Goal: Task Accomplishment & Management: Manage account settings

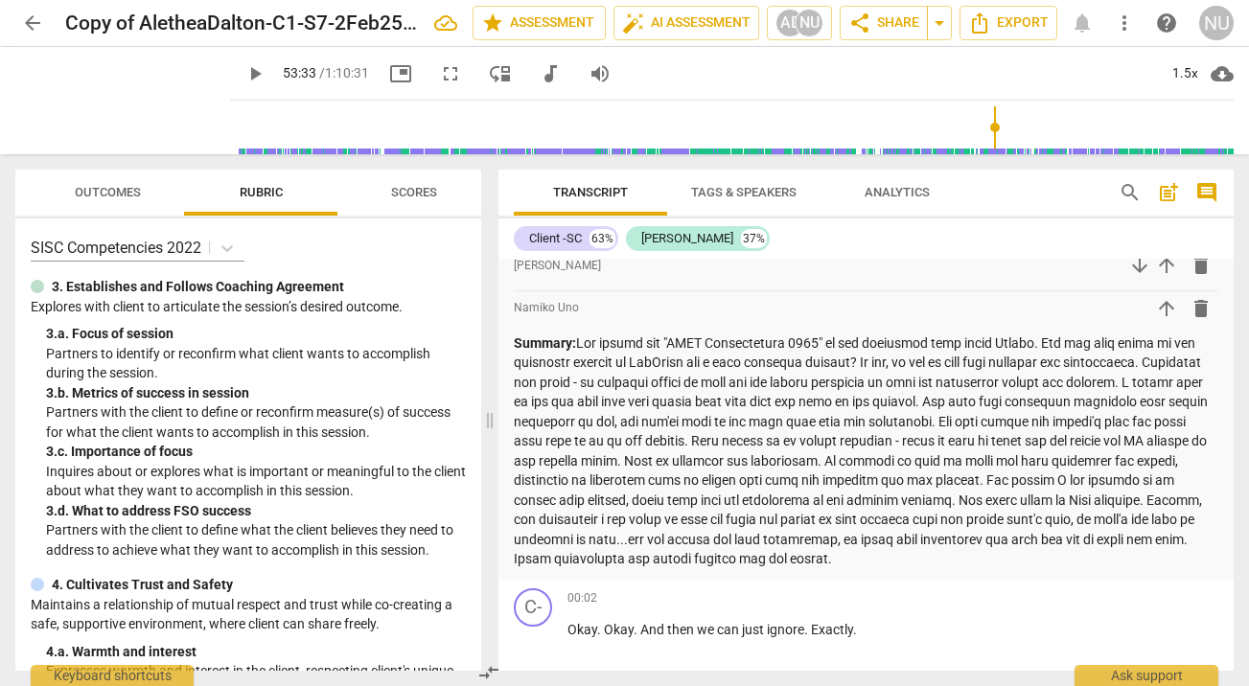
scroll to position [1074, 0]
type input "3213"
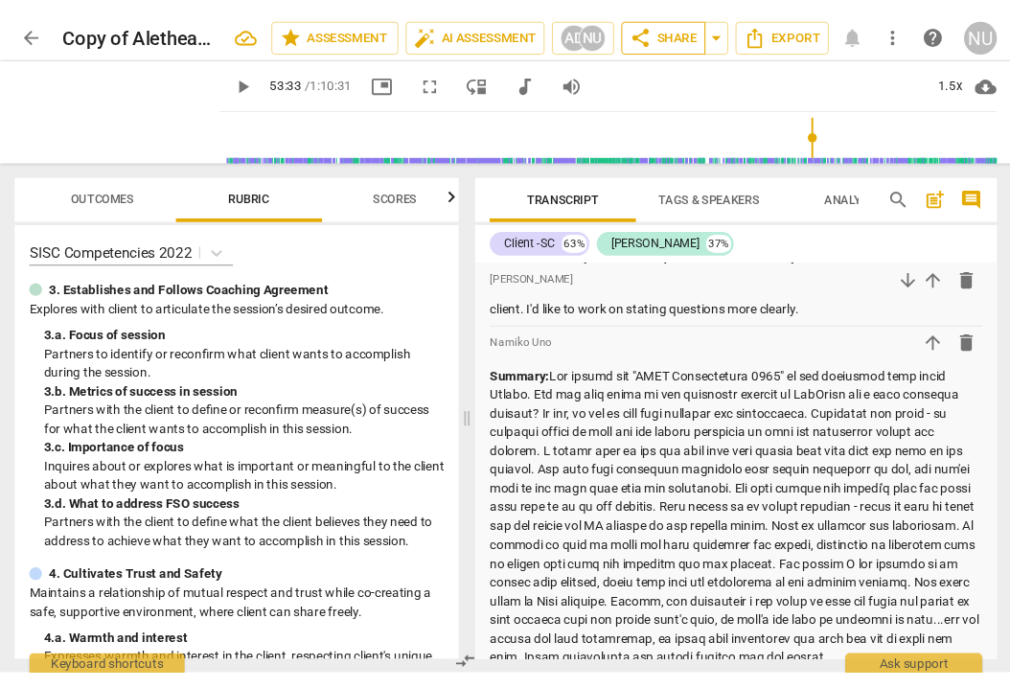
scroll to position [1254, 0]
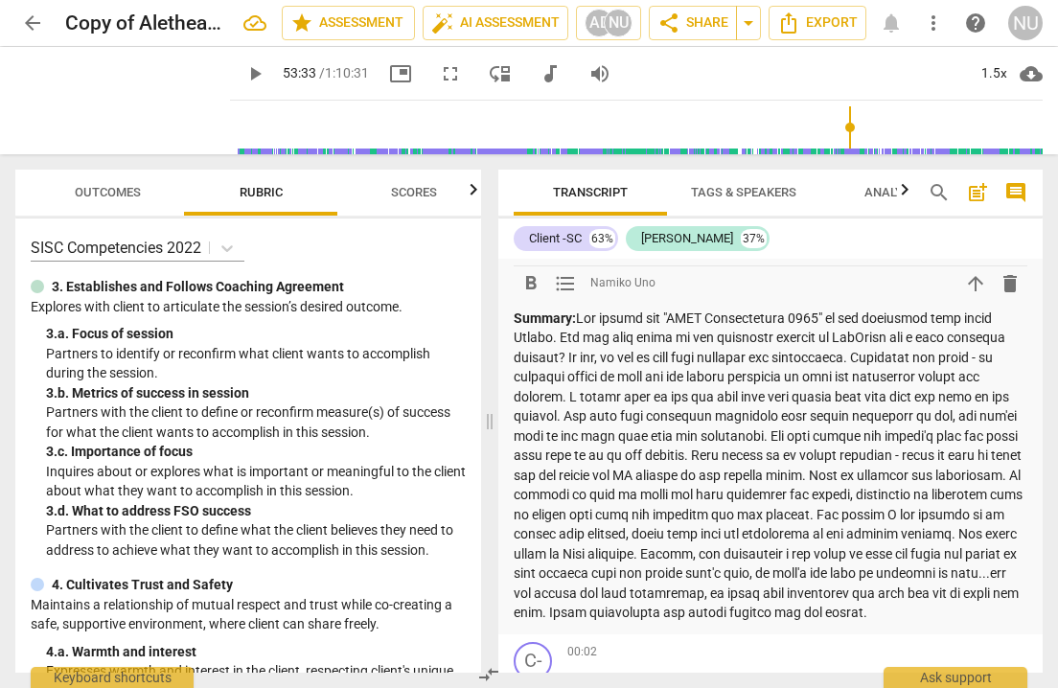
click at [795, 436] on p "Summary:" at bounding box center [771, 466] width 514 height 314
click at [227, 249] on icon at bounding box center [226, 248] width 11 height 7
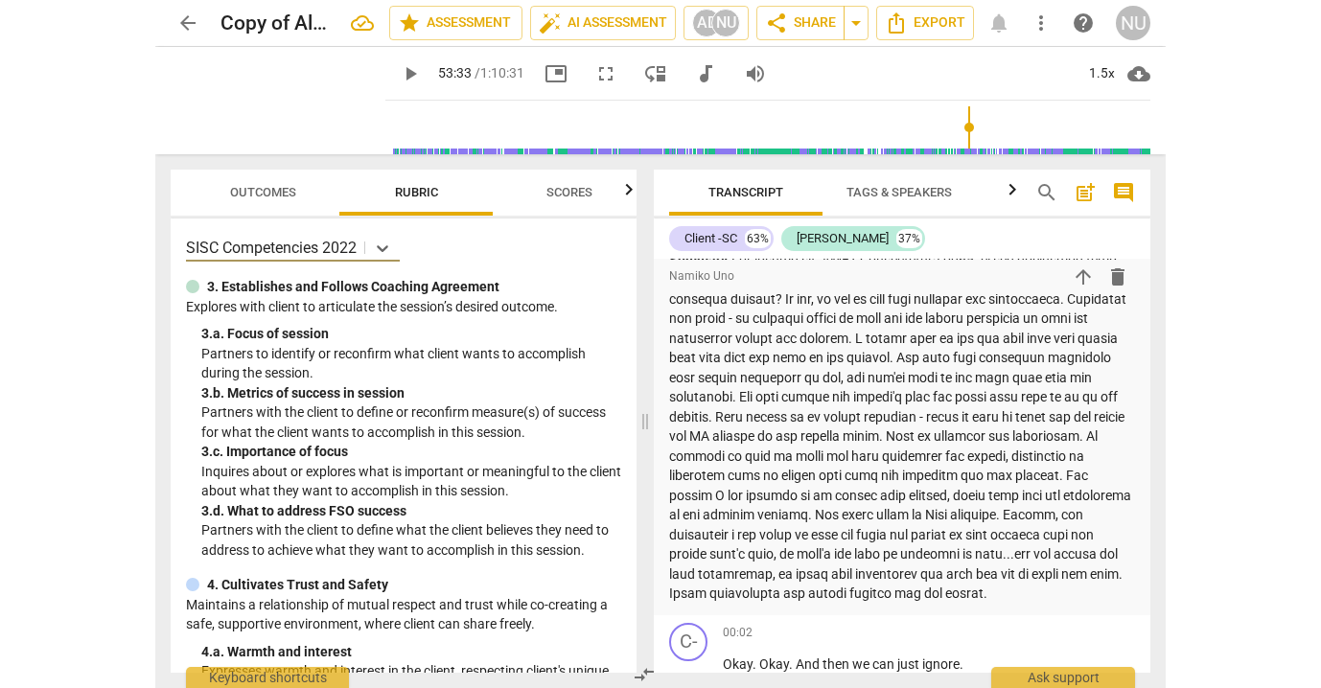
scroll to position [1077, 0]
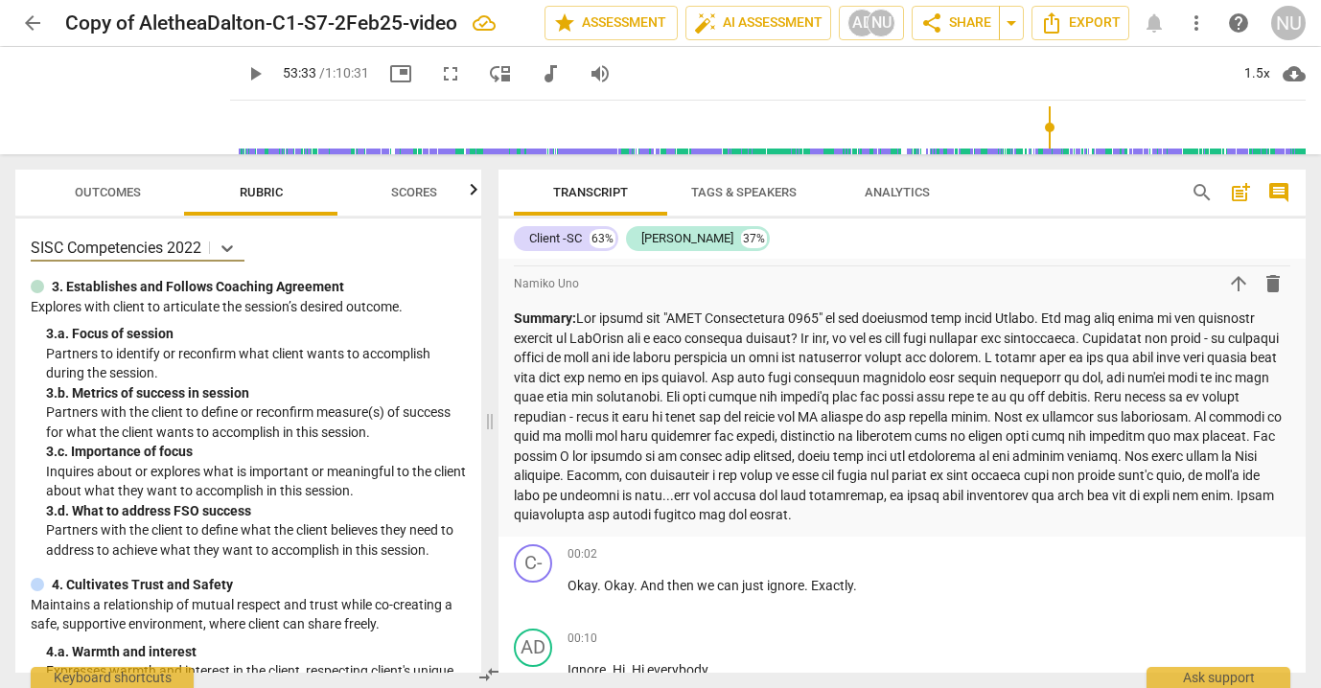
click at [131, 197] on span "Outcomes" at bounding box center [108, 192] width 66 height 14
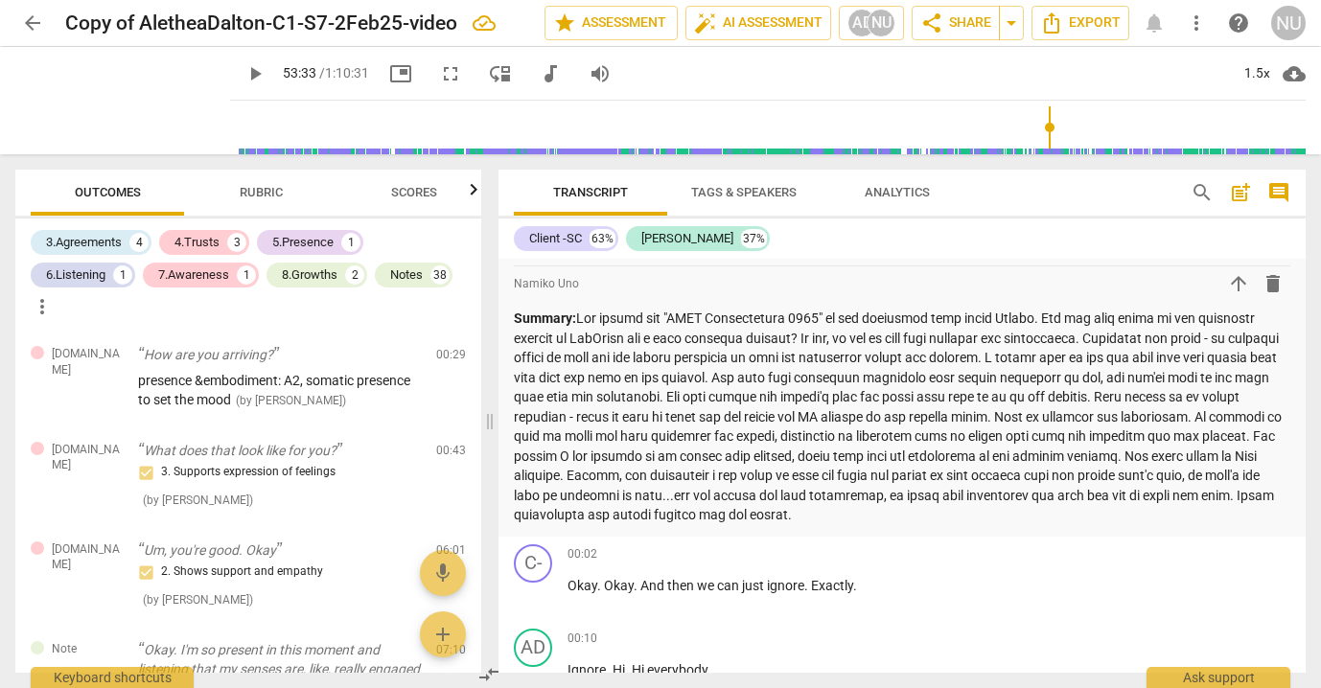
click at [246, 197] on span "Rubric" at bounding box center [261, 192] width 43 height 14
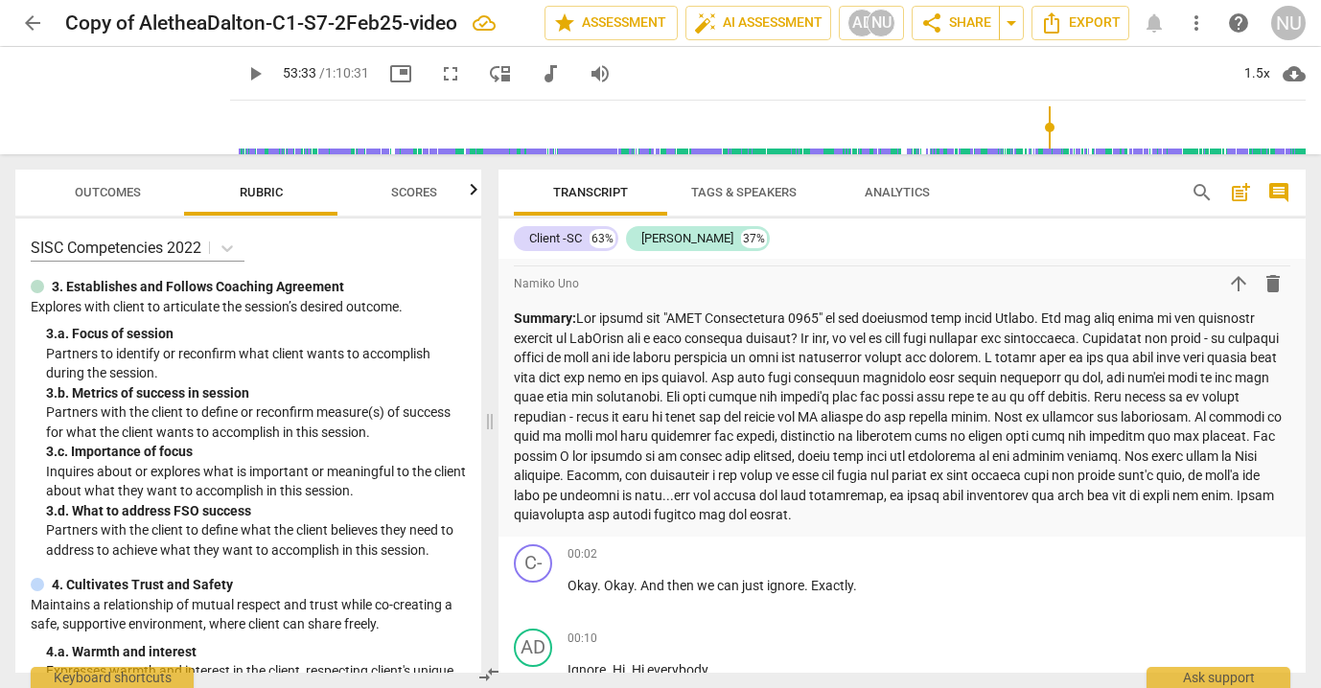
click at [29, 17] on span "arrow_back" at bounding box center [32, 22] width 23 height 23
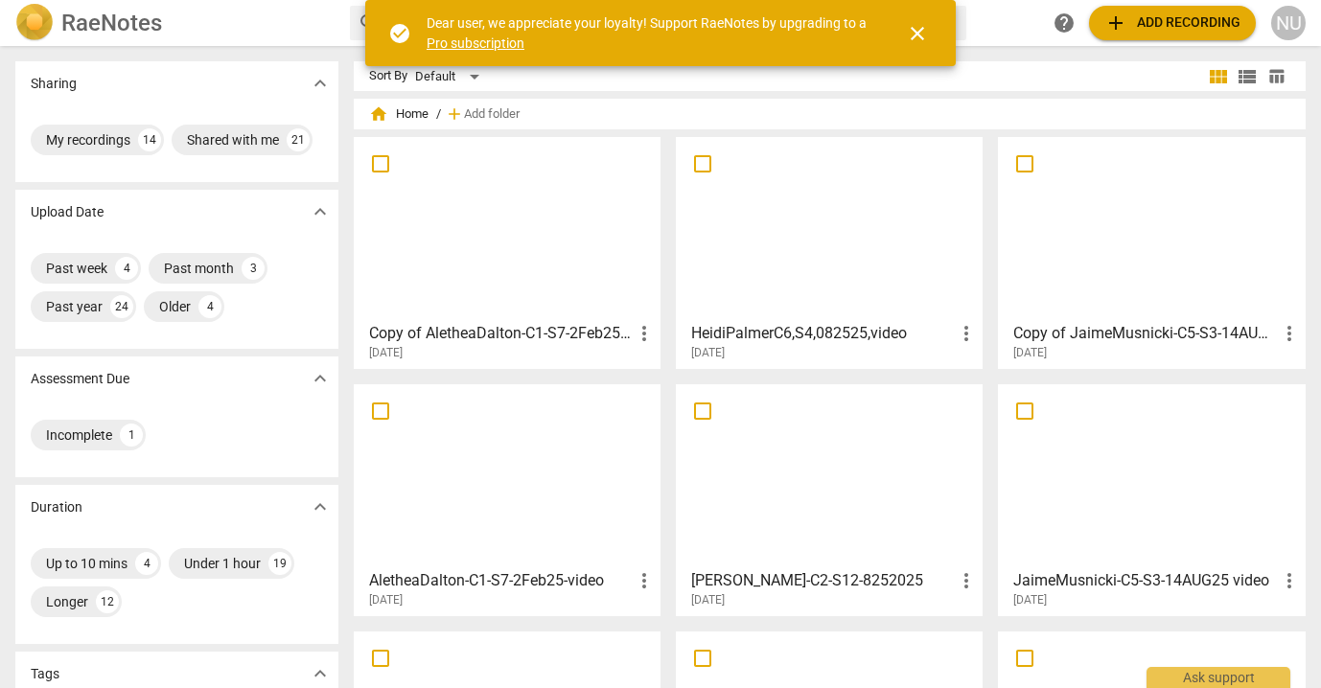
click at [1292, 24] on div "NU" at bounding box center [1288, 23] width 34 height 34
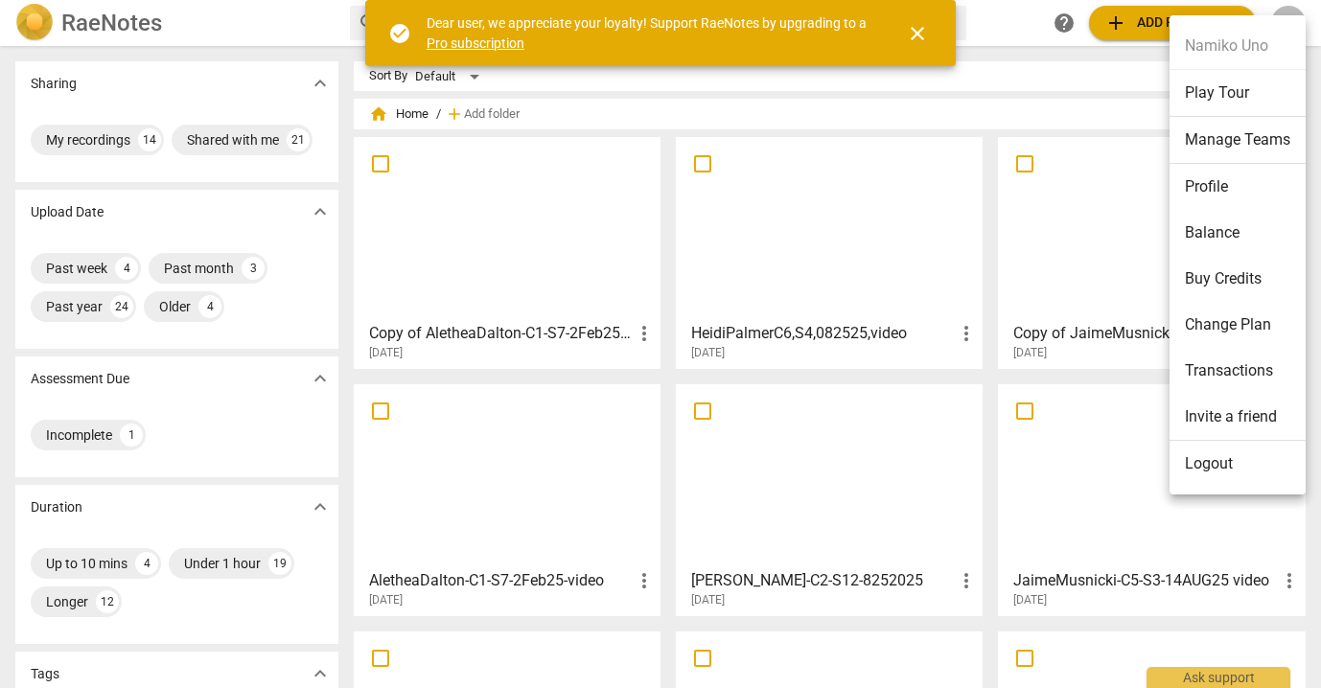
click at [1222, 144] on li "Manage Teams" at bounding box center [1237, 140] width 136 height 47
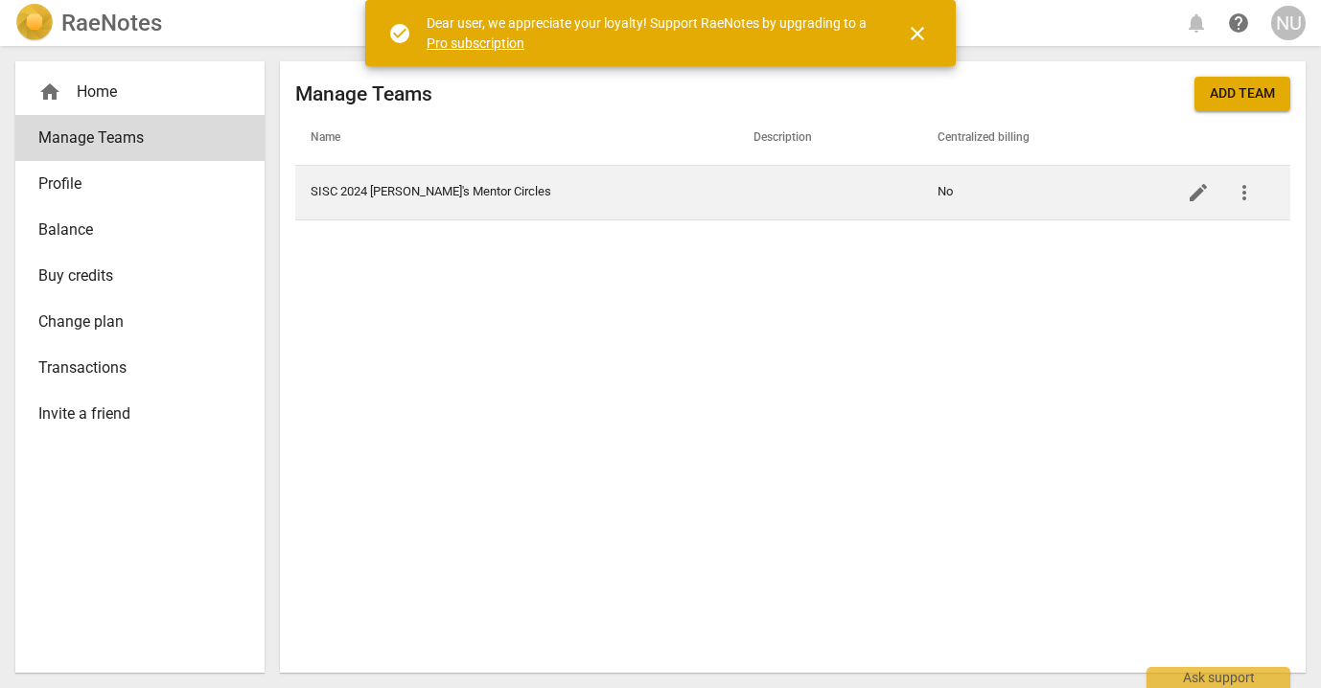
click at [1186, 200] on span "edit" at bounding box center [1197, 192] width 23 height 23
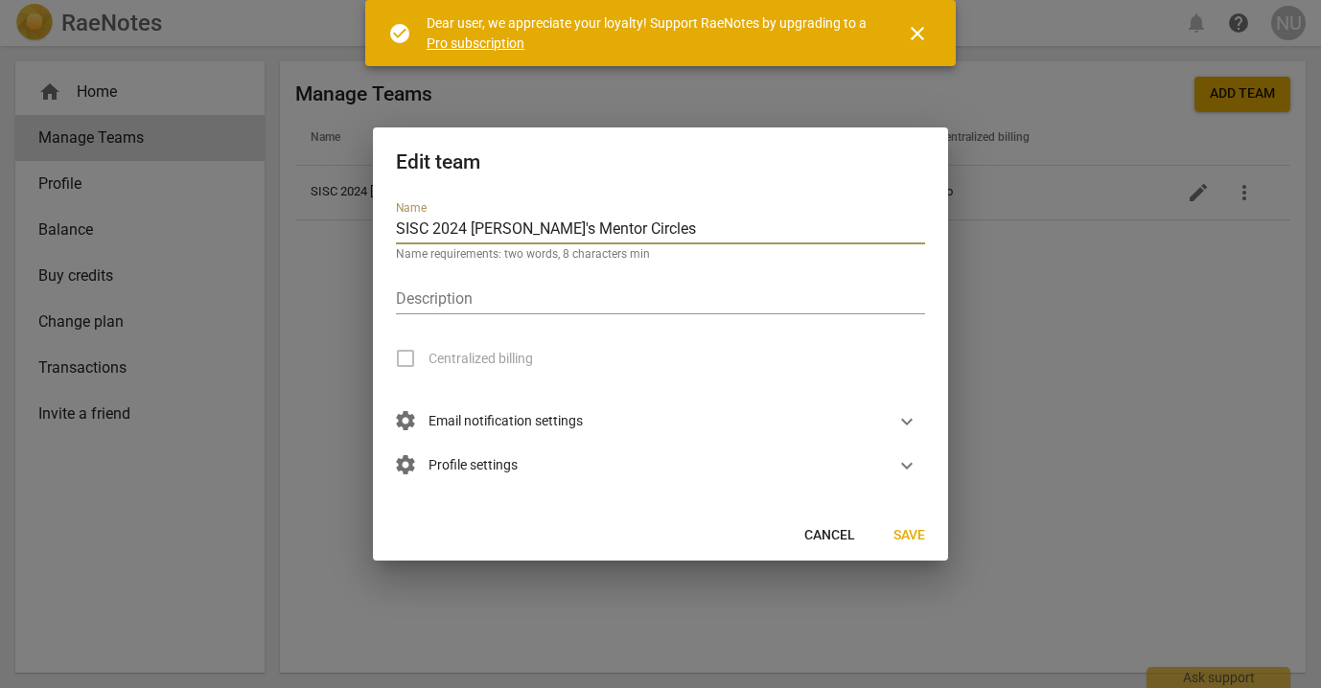
click at [828, 540] on span "Cancel" at bounding box center [829, 535] width 51 height 19
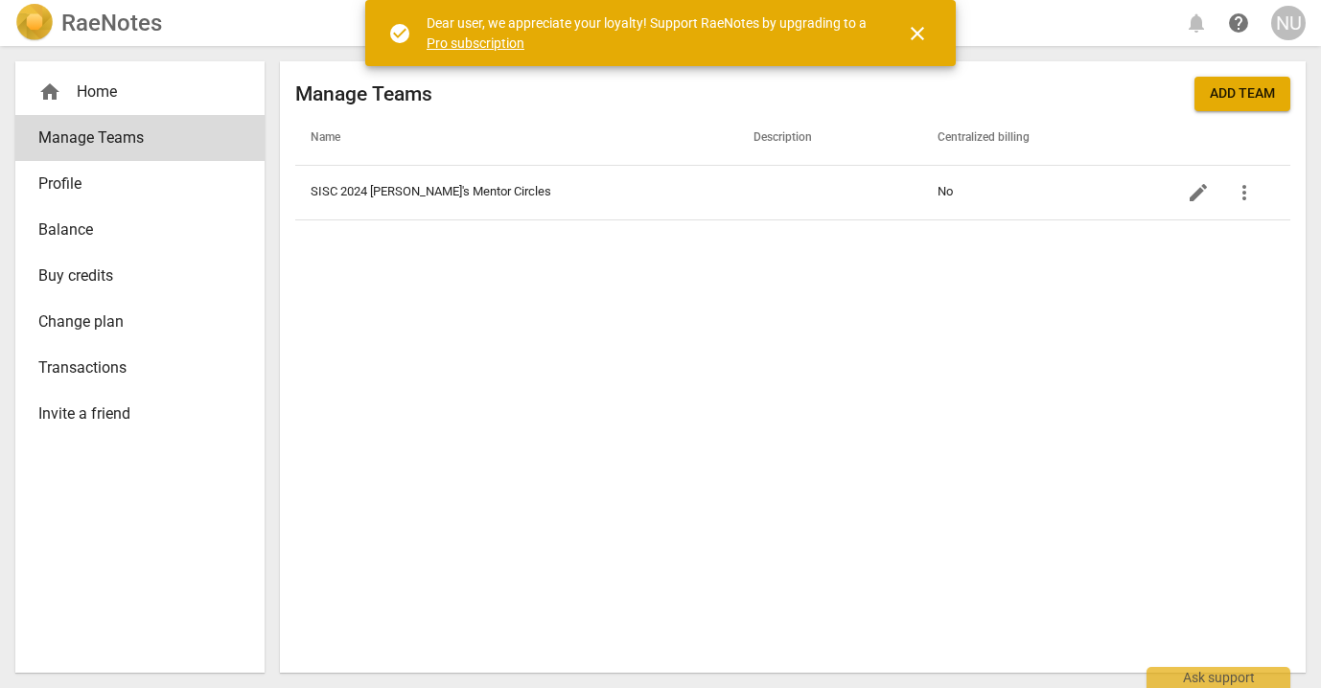
click at [62, 190] on span "Profile" at bounding box center [132, 183] width 188 height 23
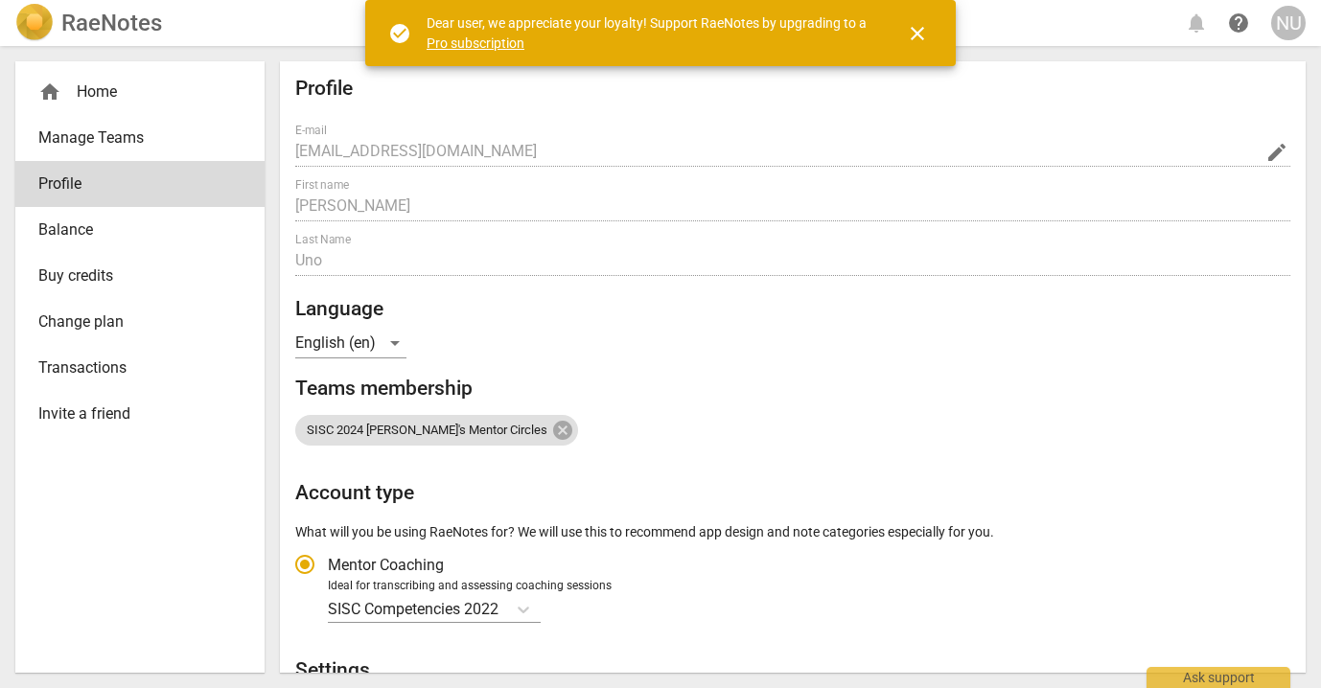
radio input "false"
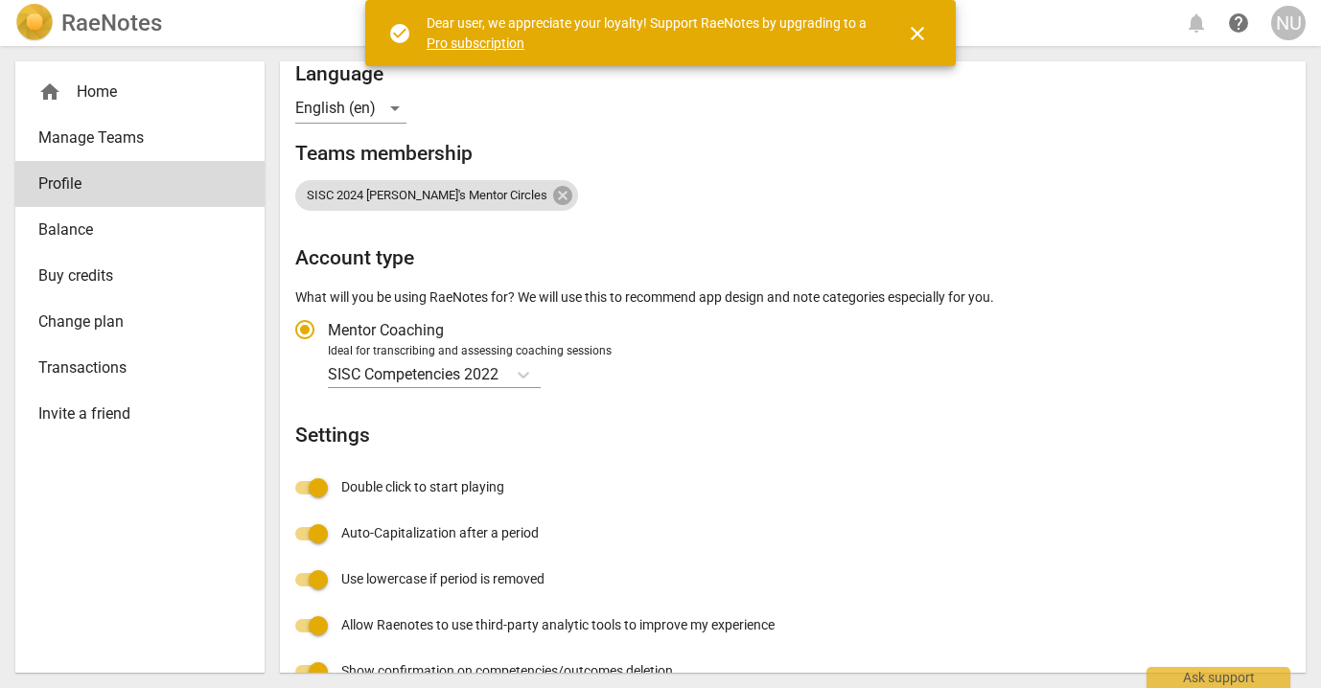
scroll to position [364, 0]
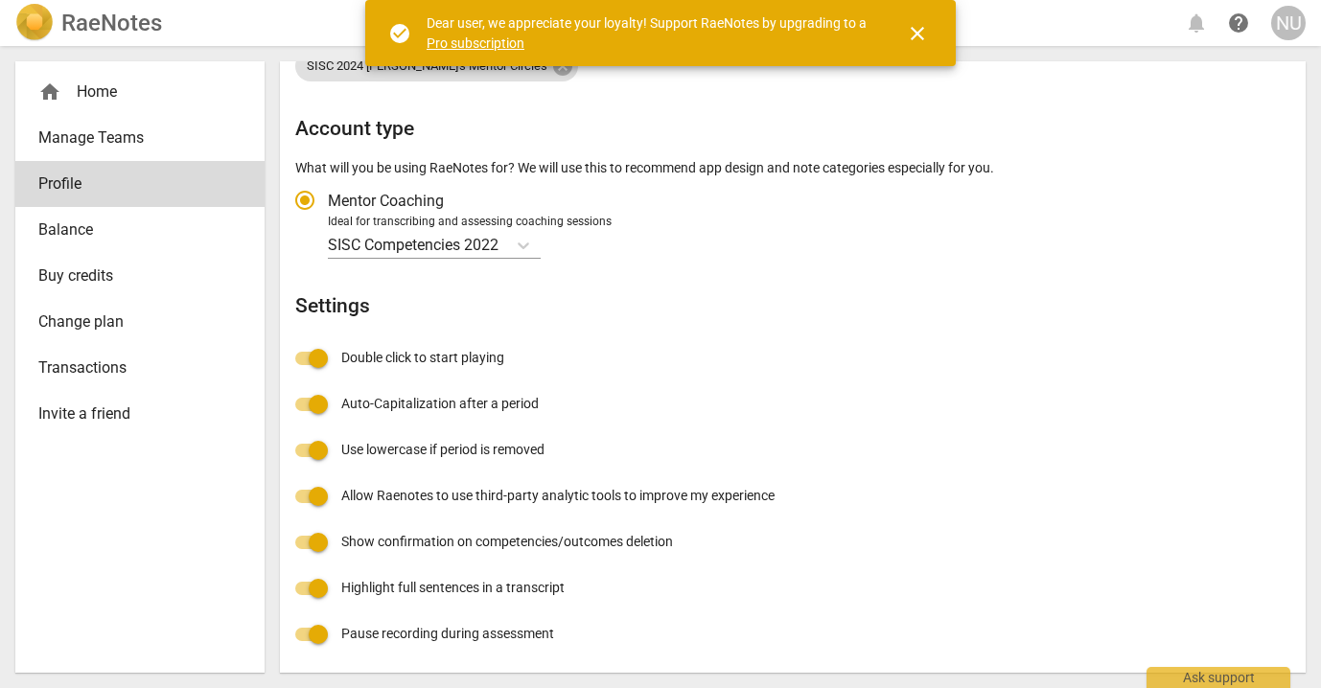
click at [143, 235] on span "Balance" at bounding box center [132, 229] width 188 height 23
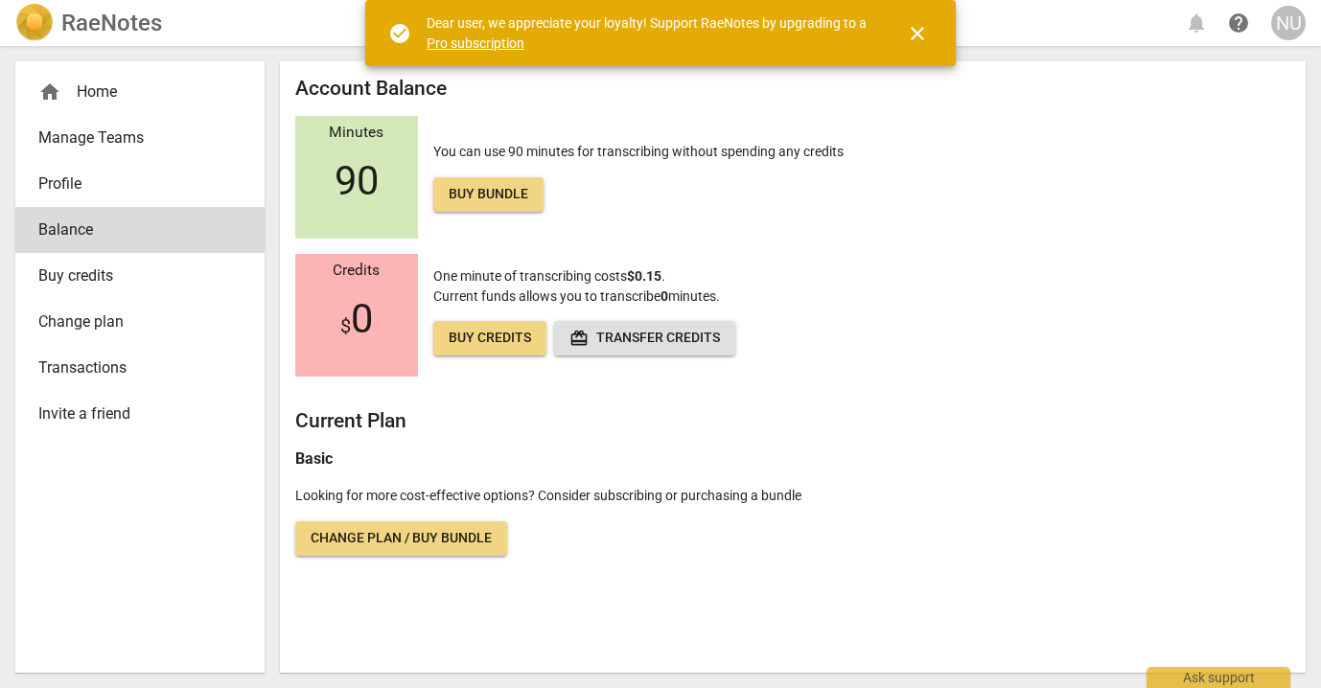
click at [123, 274] on span "Buy credits" at bounding box center [132, 275] width 188 height 23
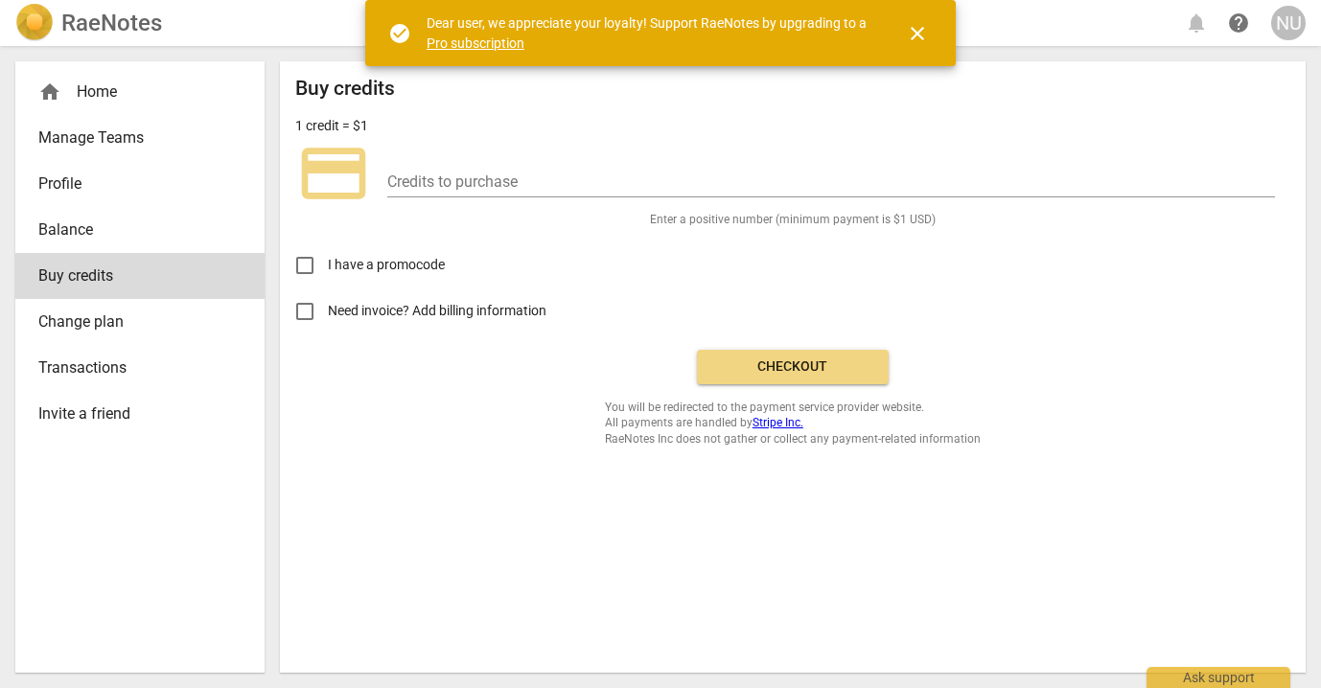
click at [104, 93] on div "home Home" at bounding box center [132, 91] width 188 height 23
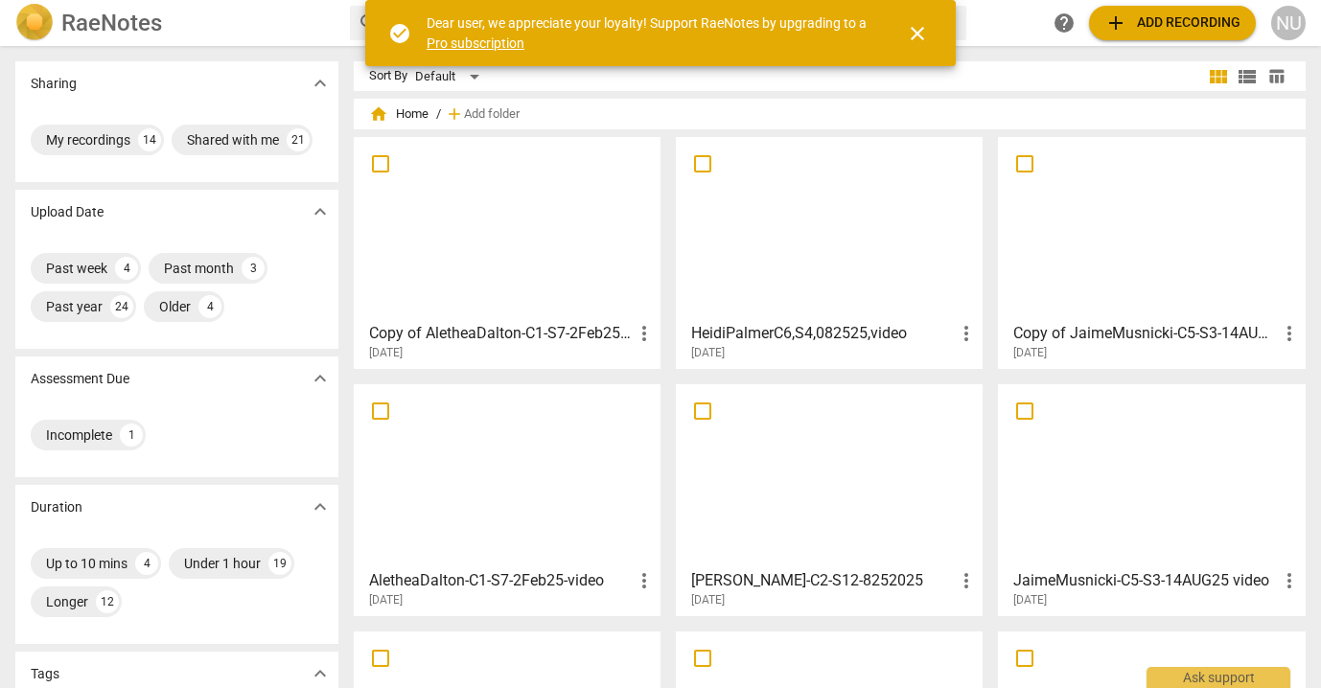
click at [912, 26] on span "close" at bounding box center [917, 33] width 23 height 23
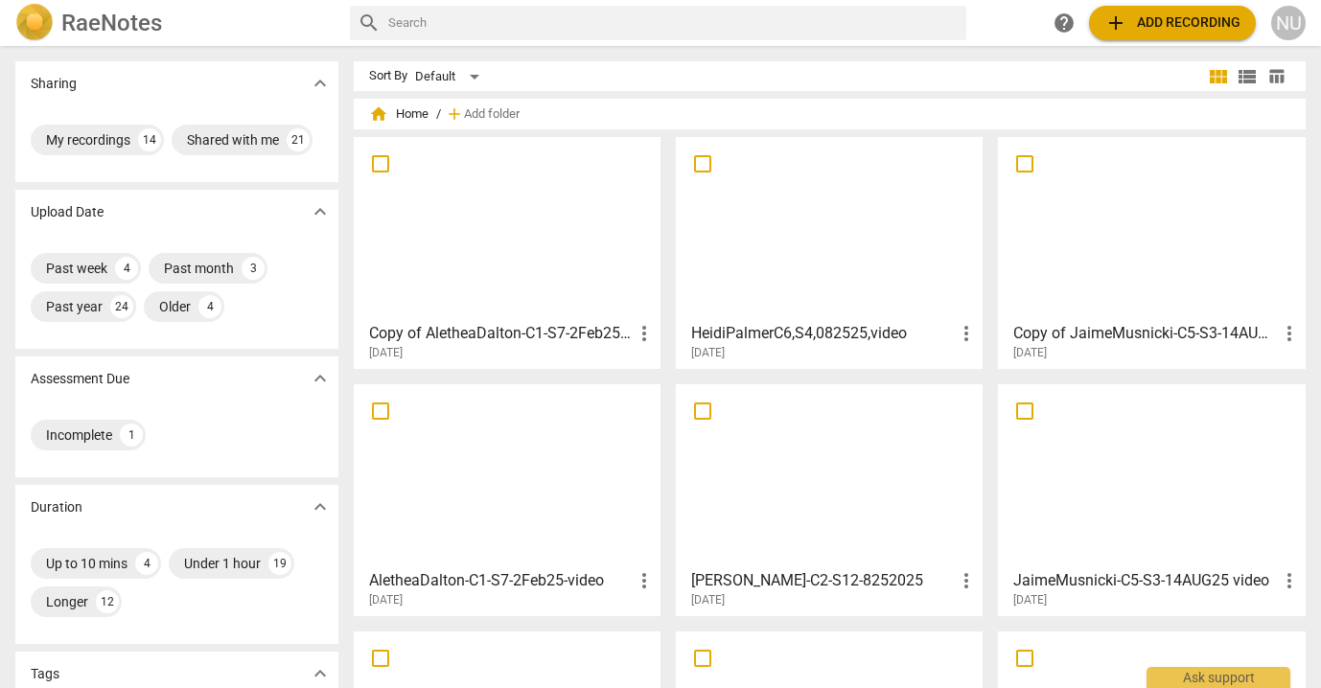
click at [1287, 26] on div "NU" at bounding box center [1288, 23] width 34 height 34
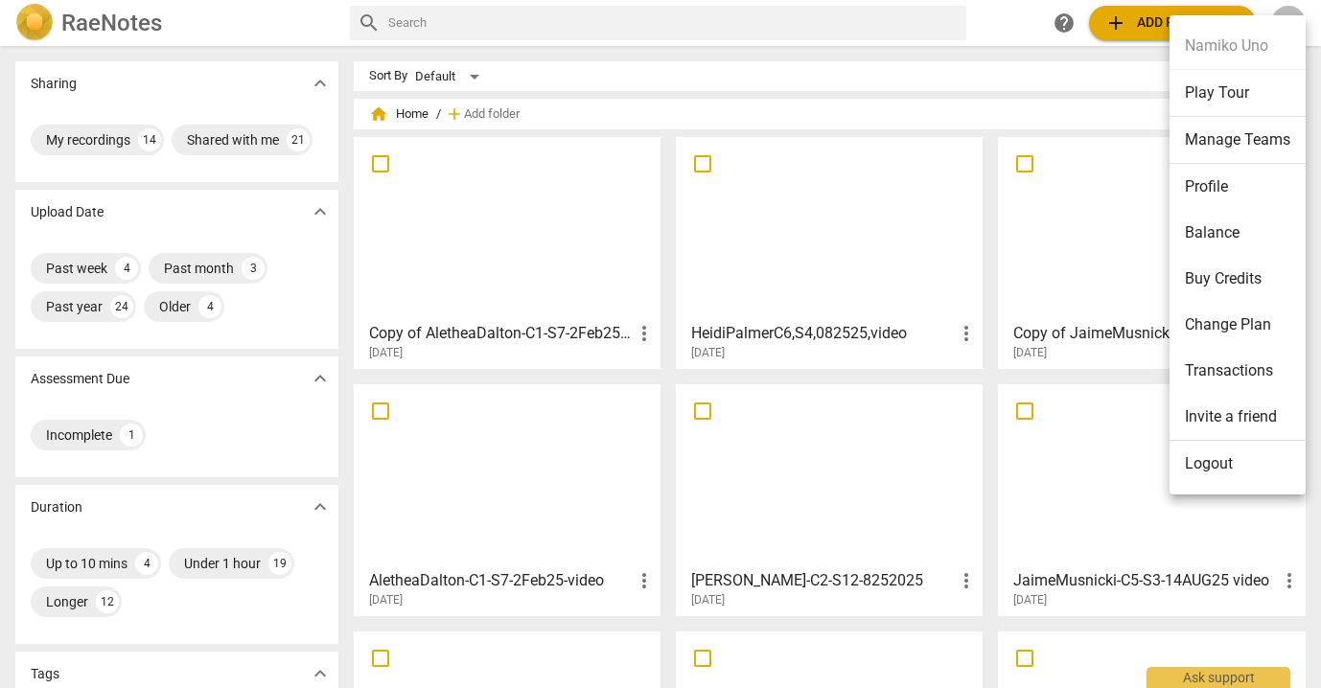
click at [1238, 137] on li "Manage Teams" at bounding box center [1237, 140] width 136 height 47
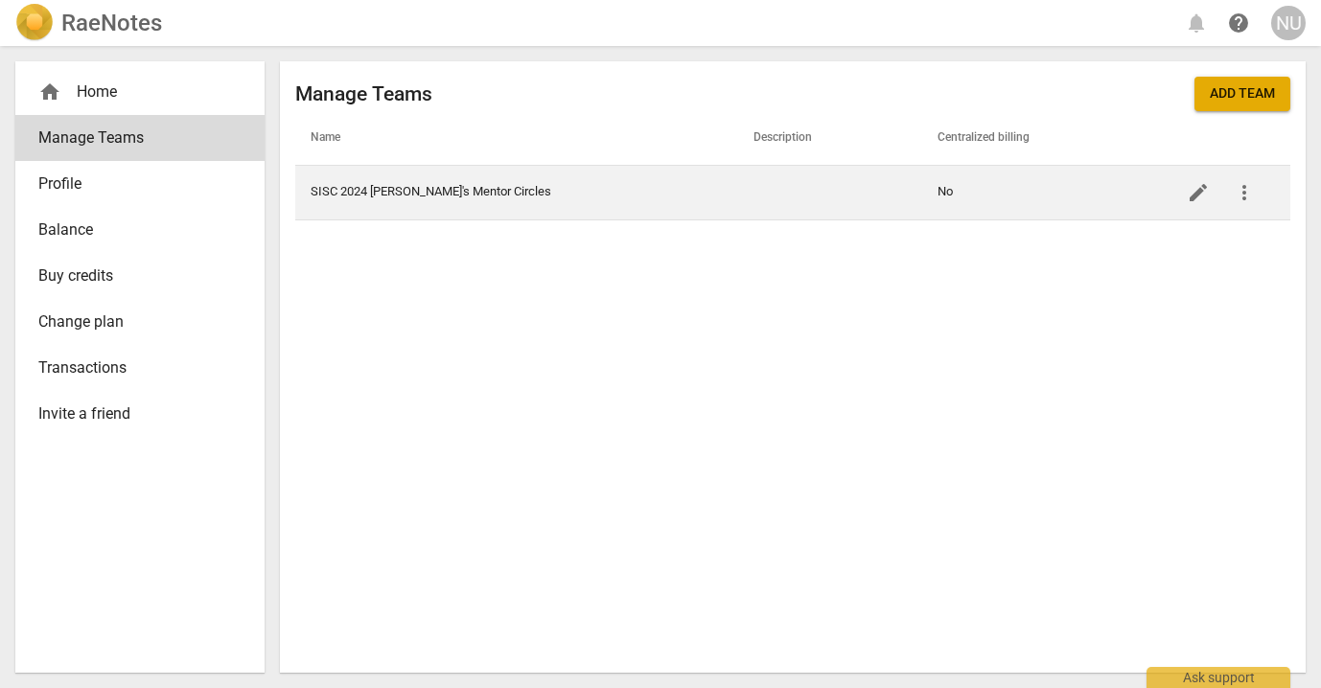
click at [1248, 199] on span "more_vert" at bounding box center [1243, 192] width 23 height 23
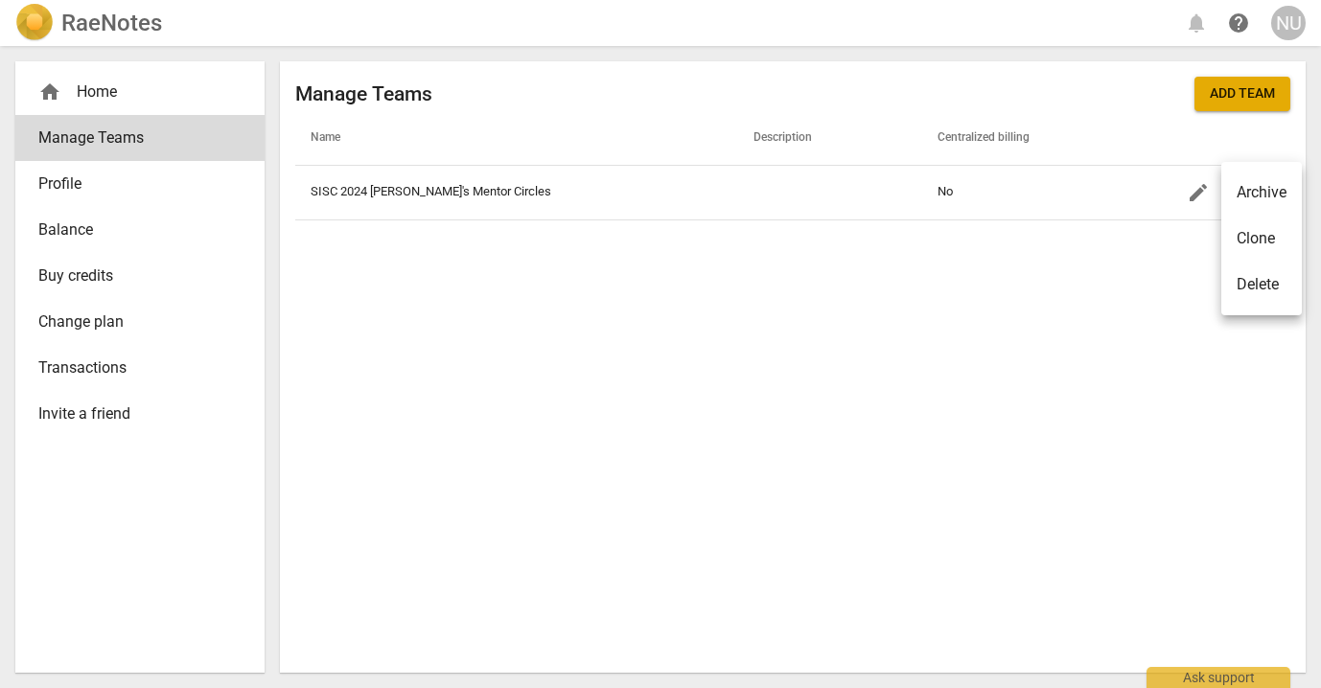
click at [818, 287] on div at bounding box center [660, 344] width 1321 height 688
click at [76, 179] on span "Profile" at bounding box center [132, 183] width 188 height 23
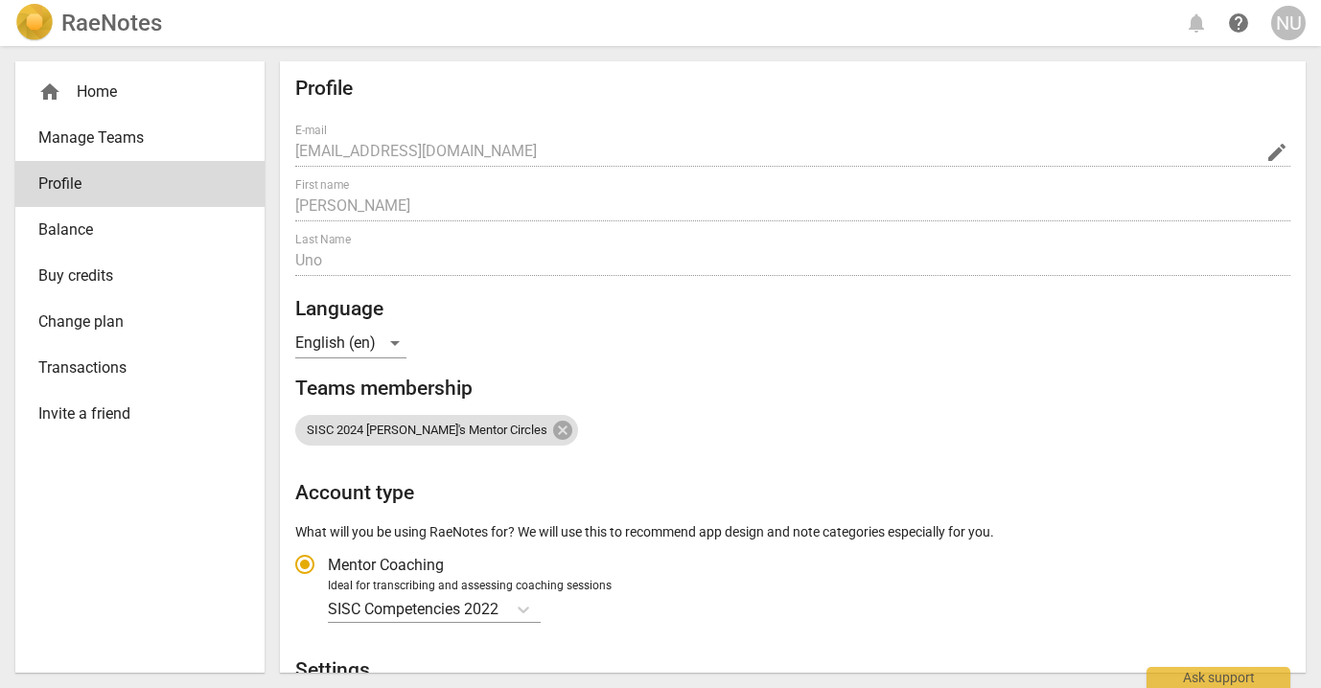
radio input "false"
click at [88, 228] on span "Balance" at bounding box center [132, 229] width 188 height 23
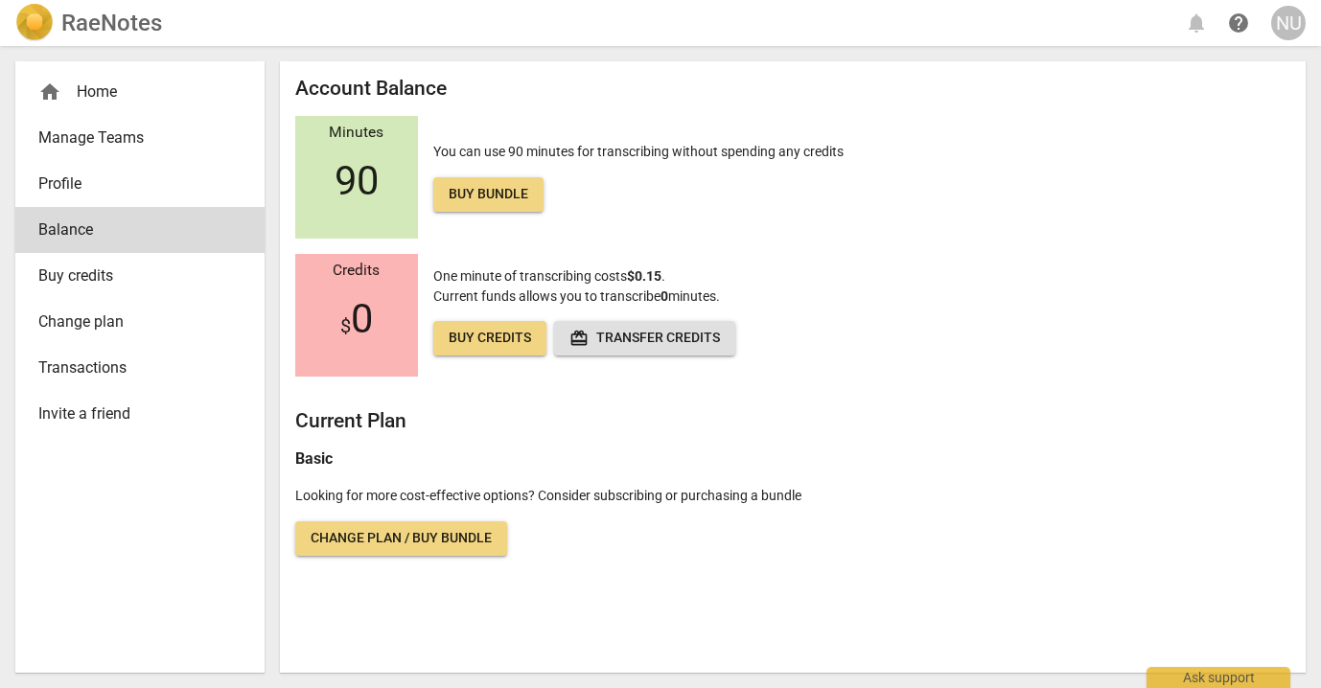
click at [104, 284] on span "Buy credits" at bounding box center [132, 275] width 188 height 23
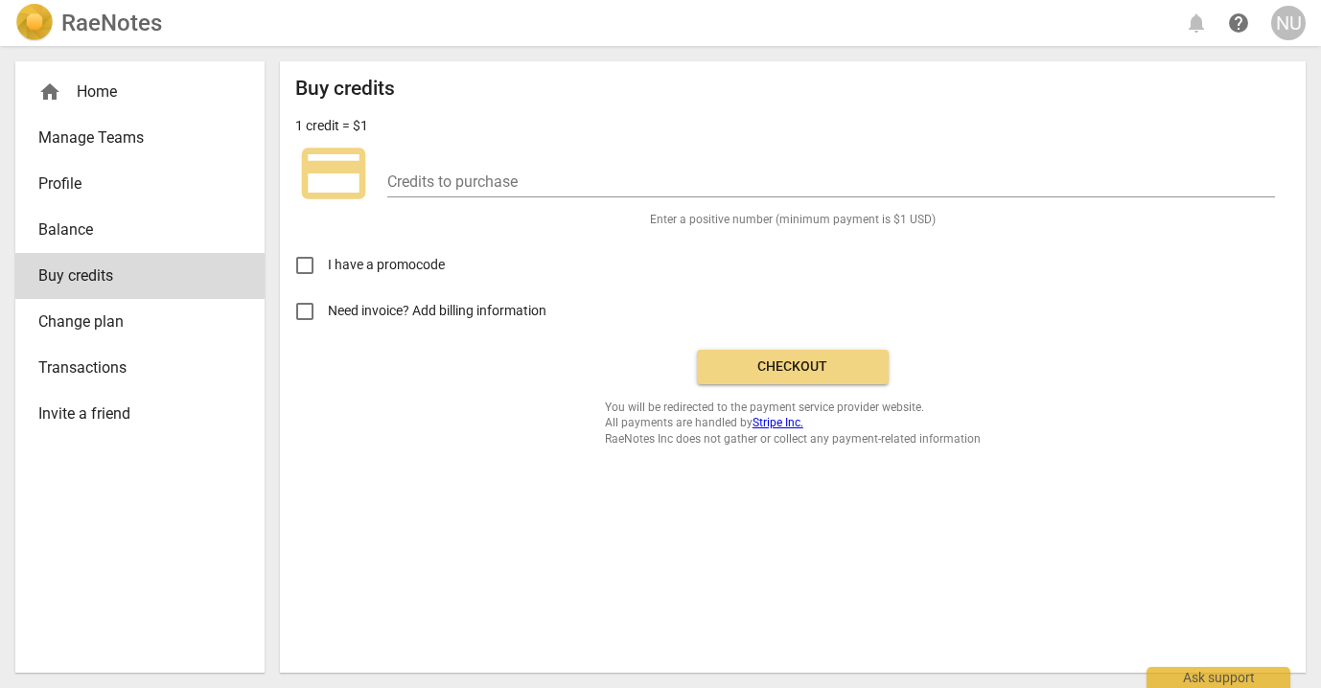
click at [106, 314] on span "Change plan" at bounding box center [132, 321] width 188 height 23
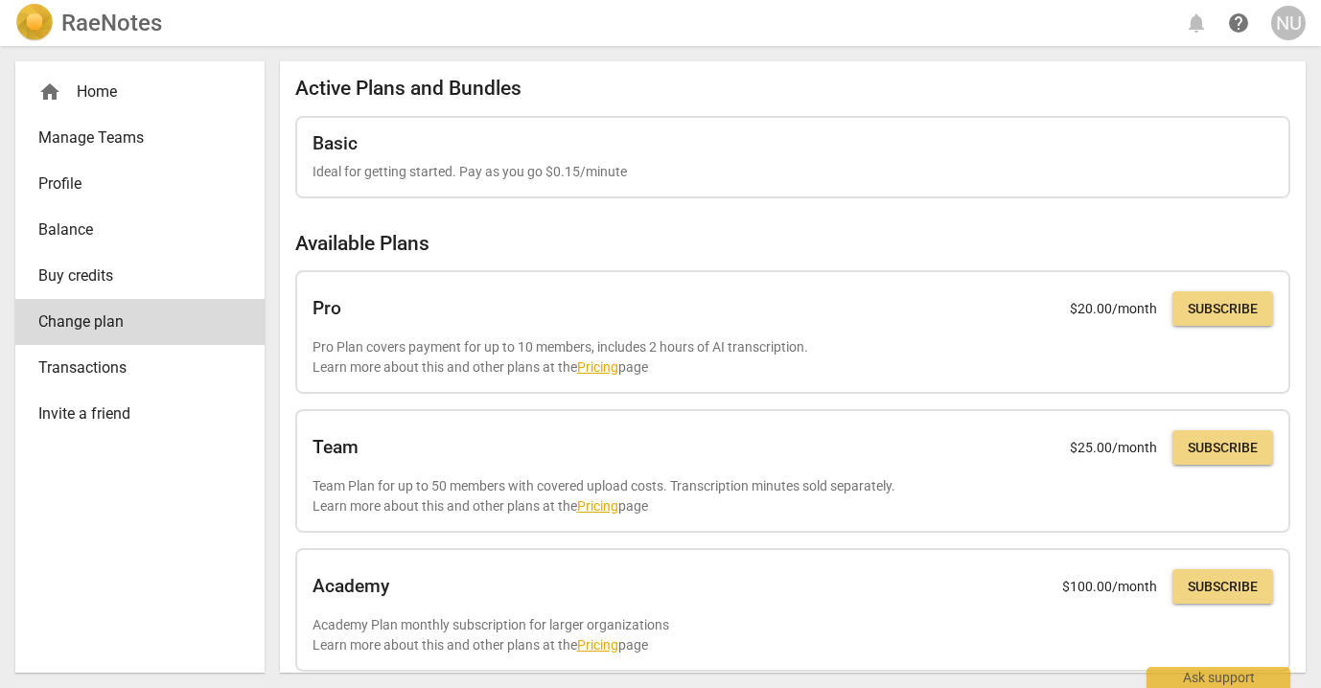
click at [115, 364] on span "Transactions" at bounding box center [132, 367] width 188 height 23
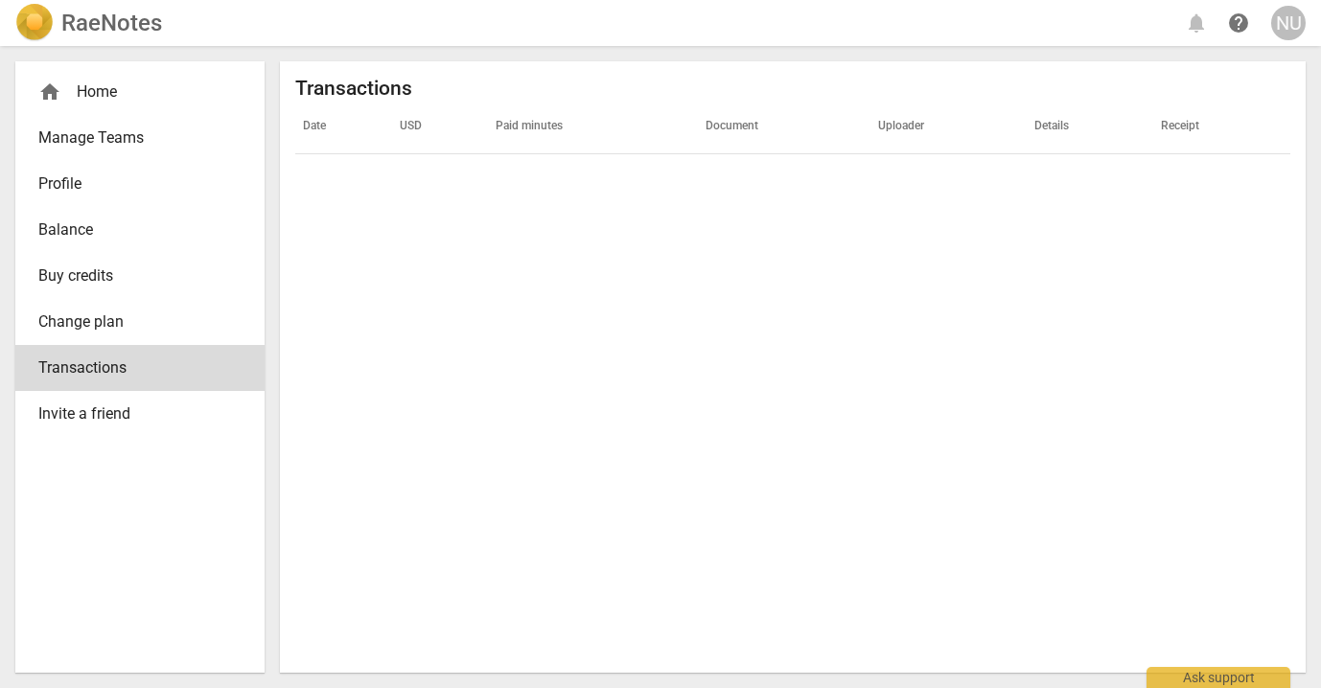
click at [108, 402] on span "Invite a friend" at bounding box center [132, 413] width 188 height 23
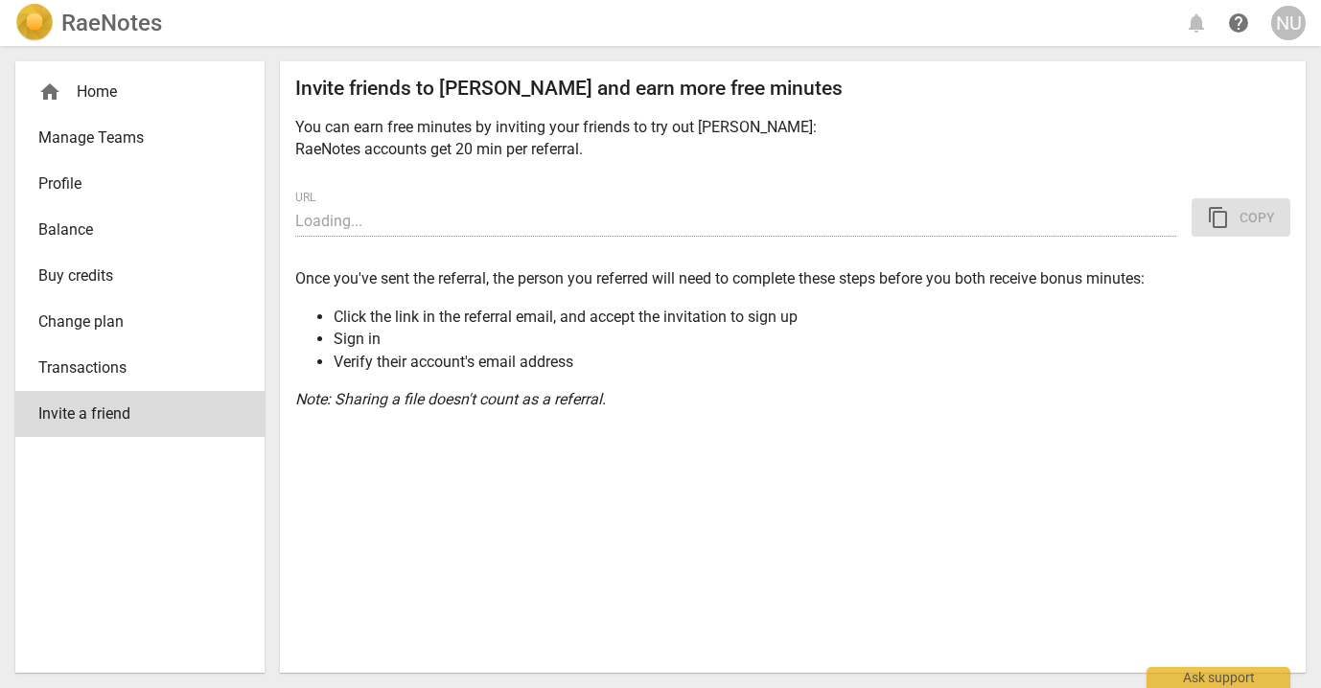
type input "https://app.raenotes.com/invitation/gAAAAABouzZuYZoHVAfho7id4zq2aMDTi0enK2Pi9r0…"
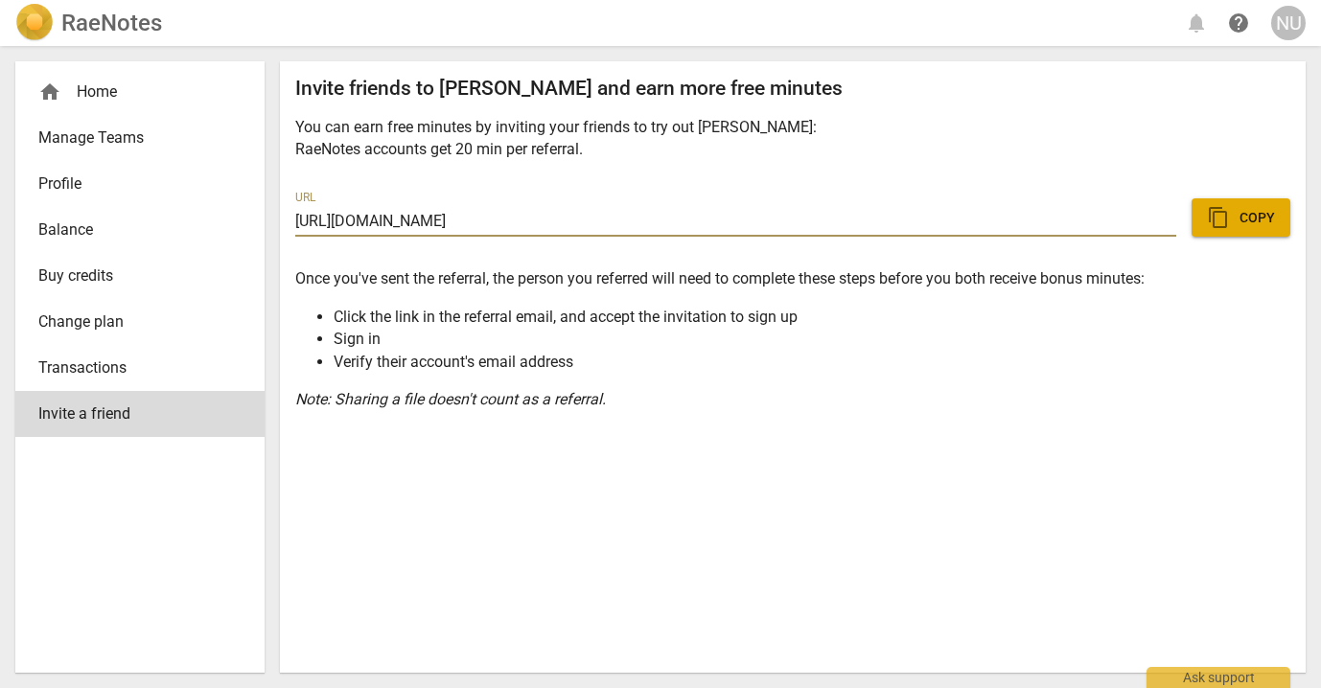
click at [101, 140] on span "Manage Teams" at bounding box center [132, 137] width 188 height 23
click at [88, 83] on div "home Home" at bounding box center [132, 91] width 188 height 23
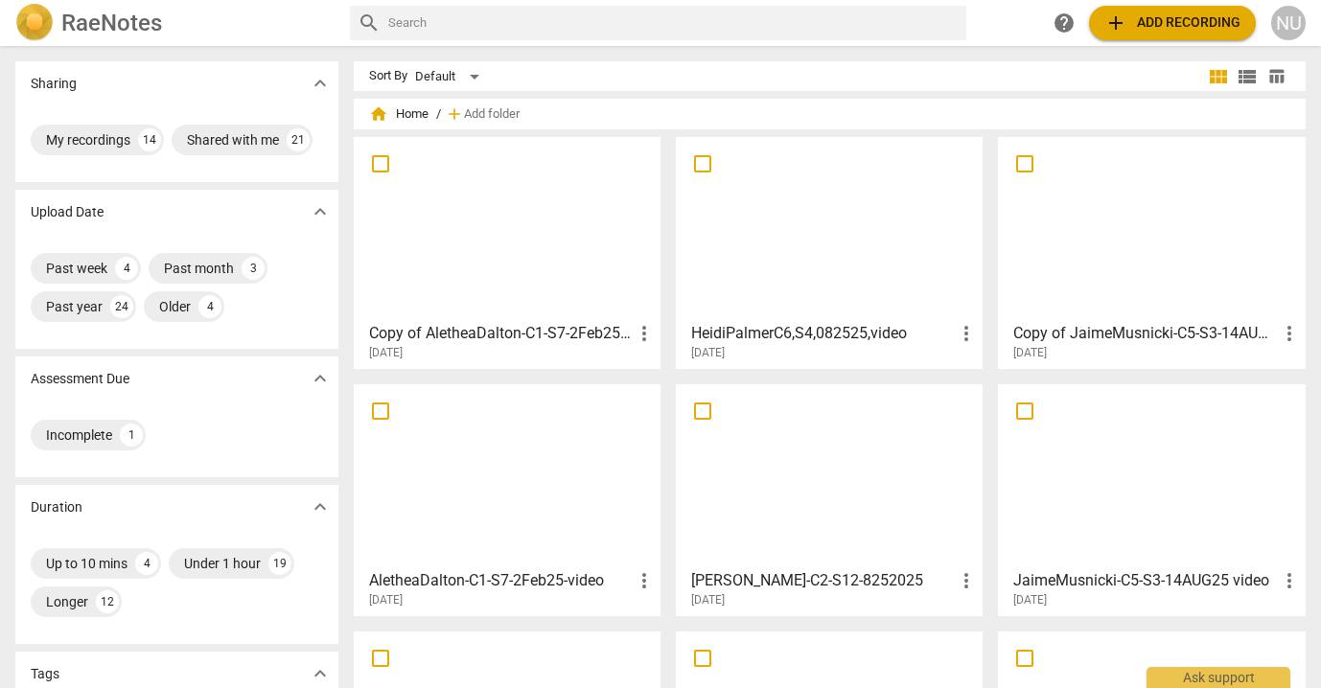
click at [1282, 27] on div "NU" at bounding box center [1288, 23] width 34 height 34
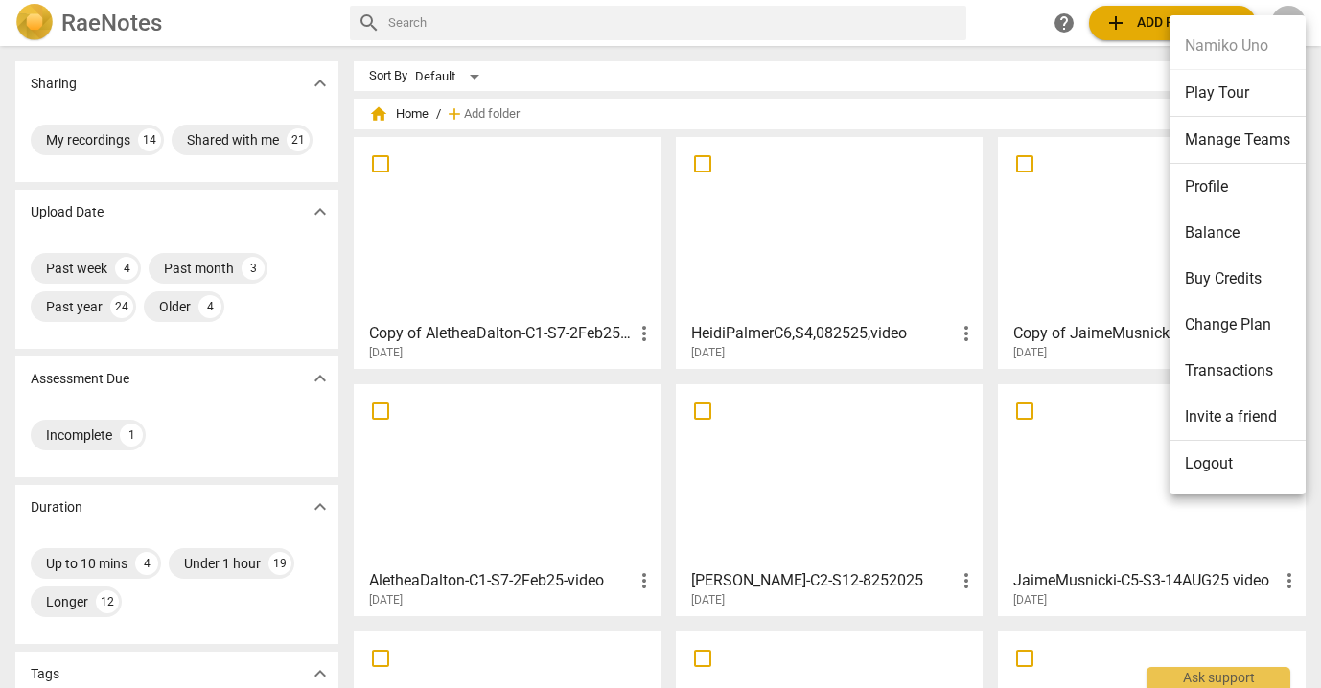
click at [1218, 190] on li "Profile" at bounding box center [1237, 187] width 136 height 46
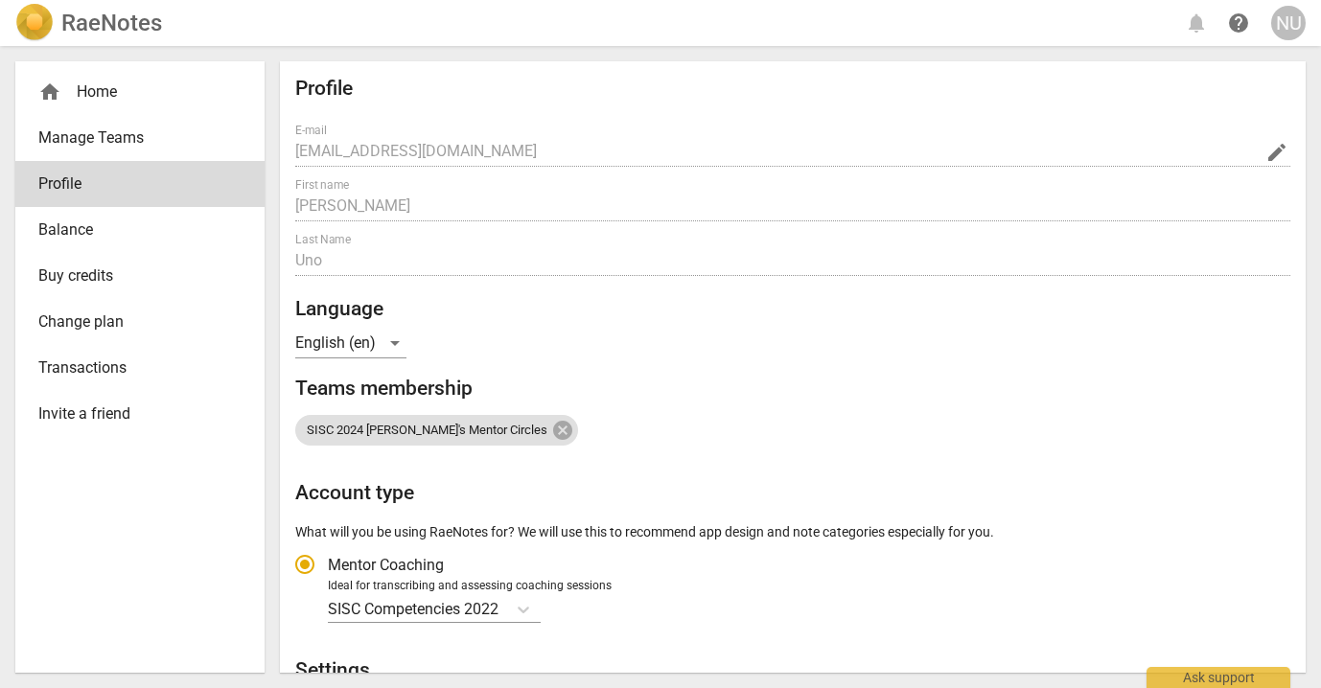
radio input "false"
click at [145, 237] on span "Balance" at bounding box center [132, 229] width 188 height 23
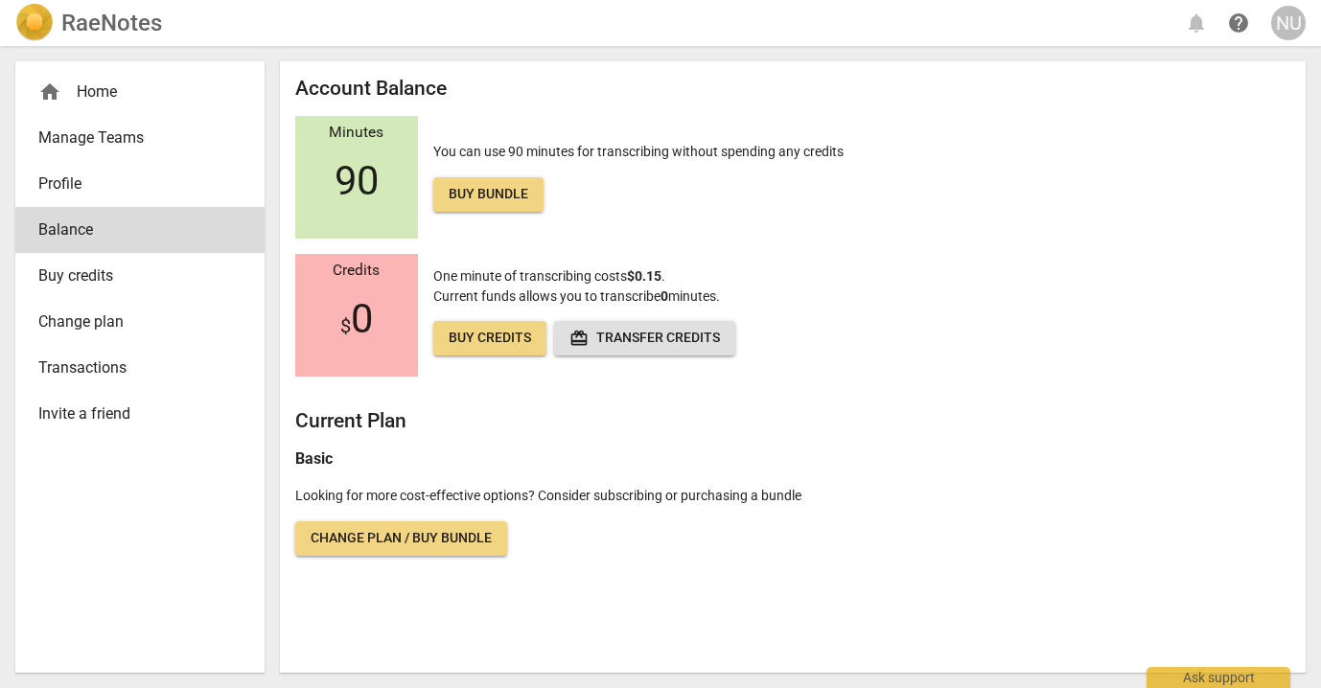
click at [150, 273] on span "Buy credits" at bounding box center [132, 275] width 188 height 23
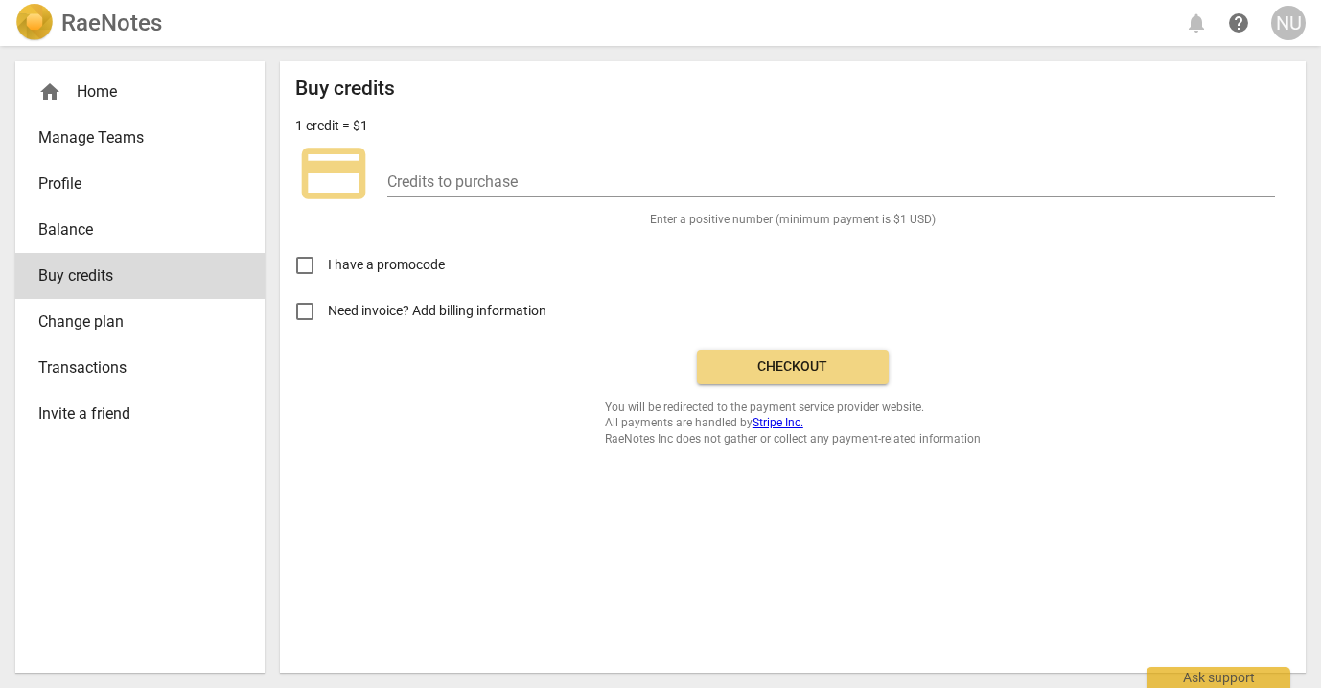
click at [156, 314] on span "Change plan" at bounding box center [132, 321] width 188 height 23
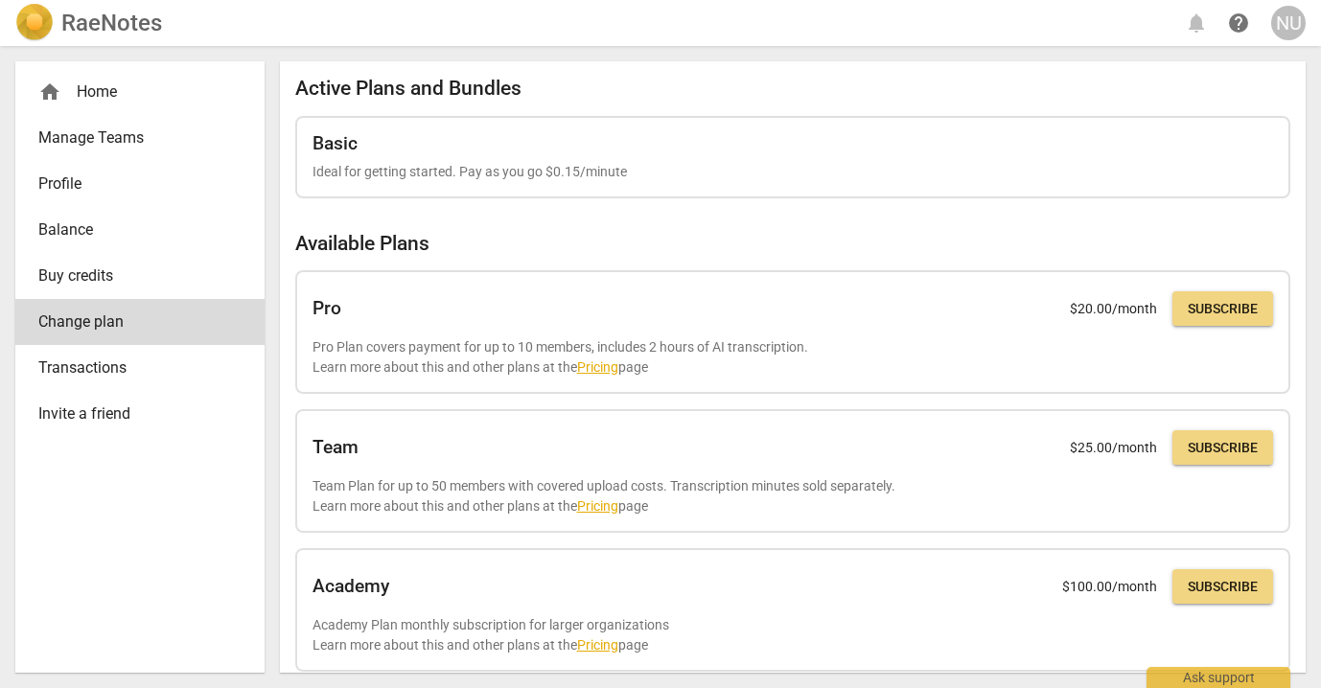
click at [156, 376] on span "Transactions" at bounding box center [132, 367] width 188 height 23
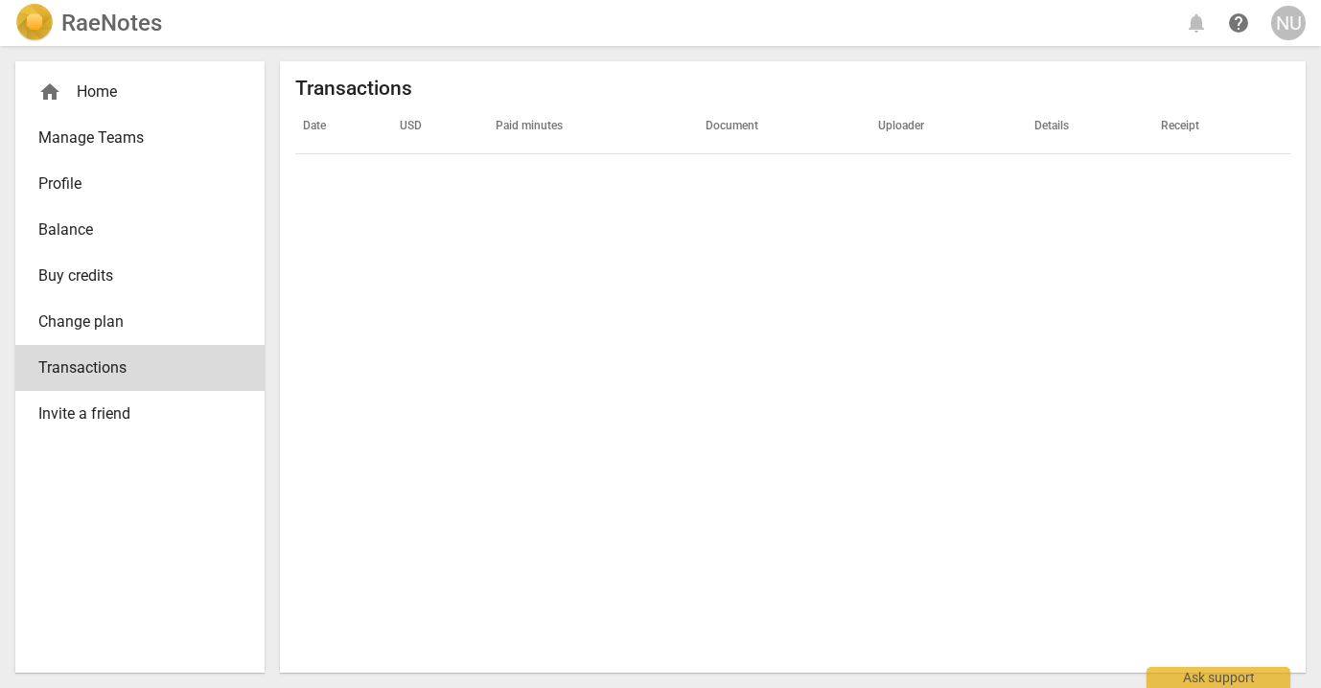
click at [156, 419] on span "Invite a friend" at bounding box center [132, 413] width 188 height 23
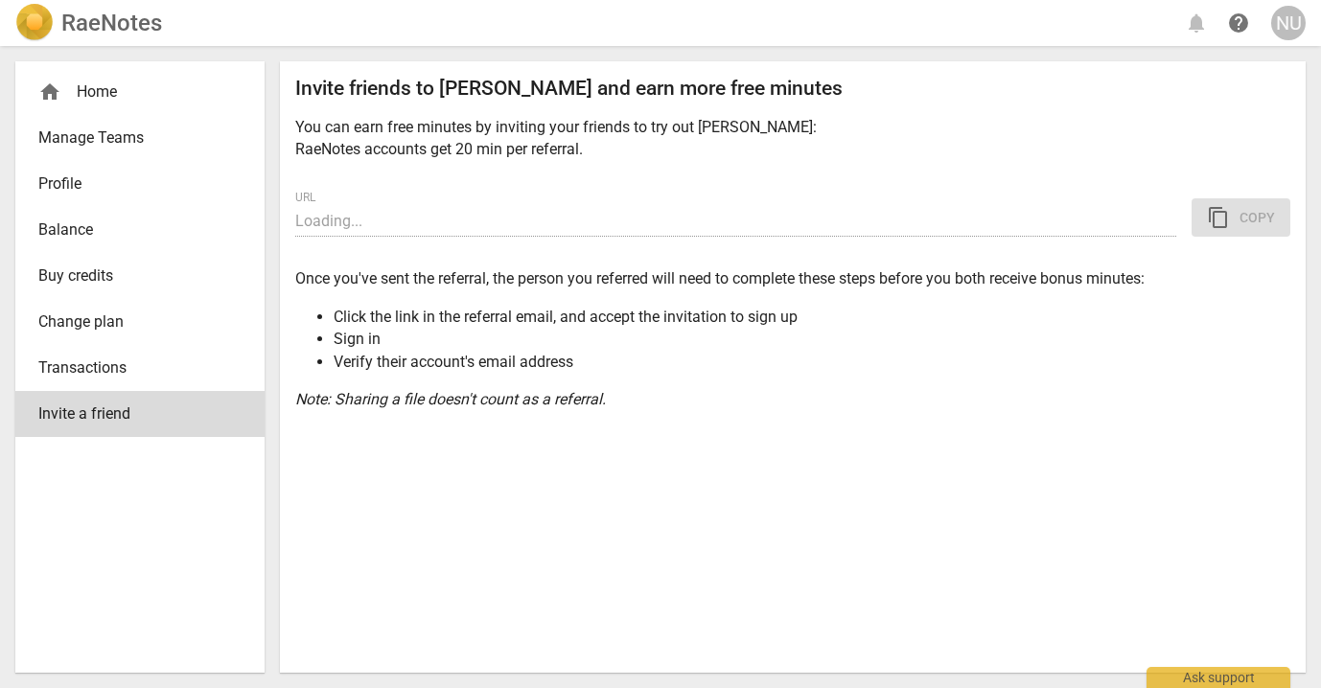
type input "https://app.raenotes.com/invitation/gAAAAABouzaOYcEEmF5ToVyaQrA-UURevx_T8N3Nyg-…"
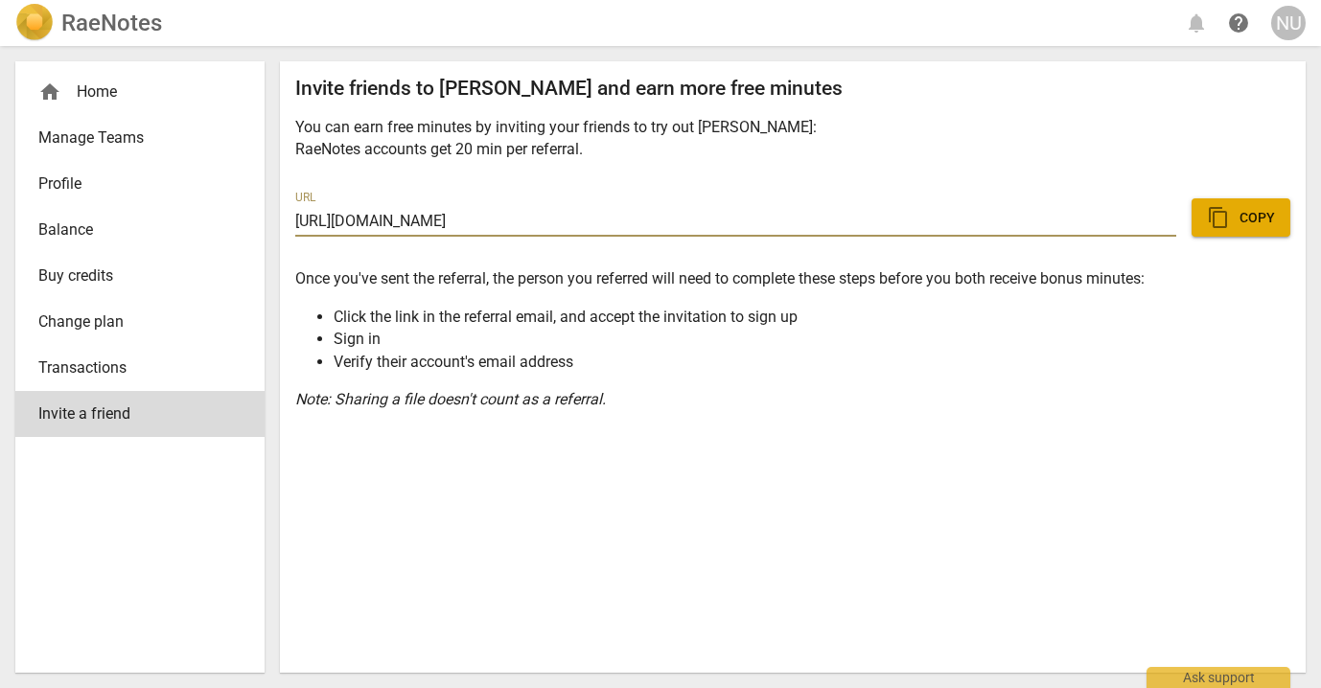
click at [103, 98] on div "home Home" at bounding box center [132, 91] width 188 height 23
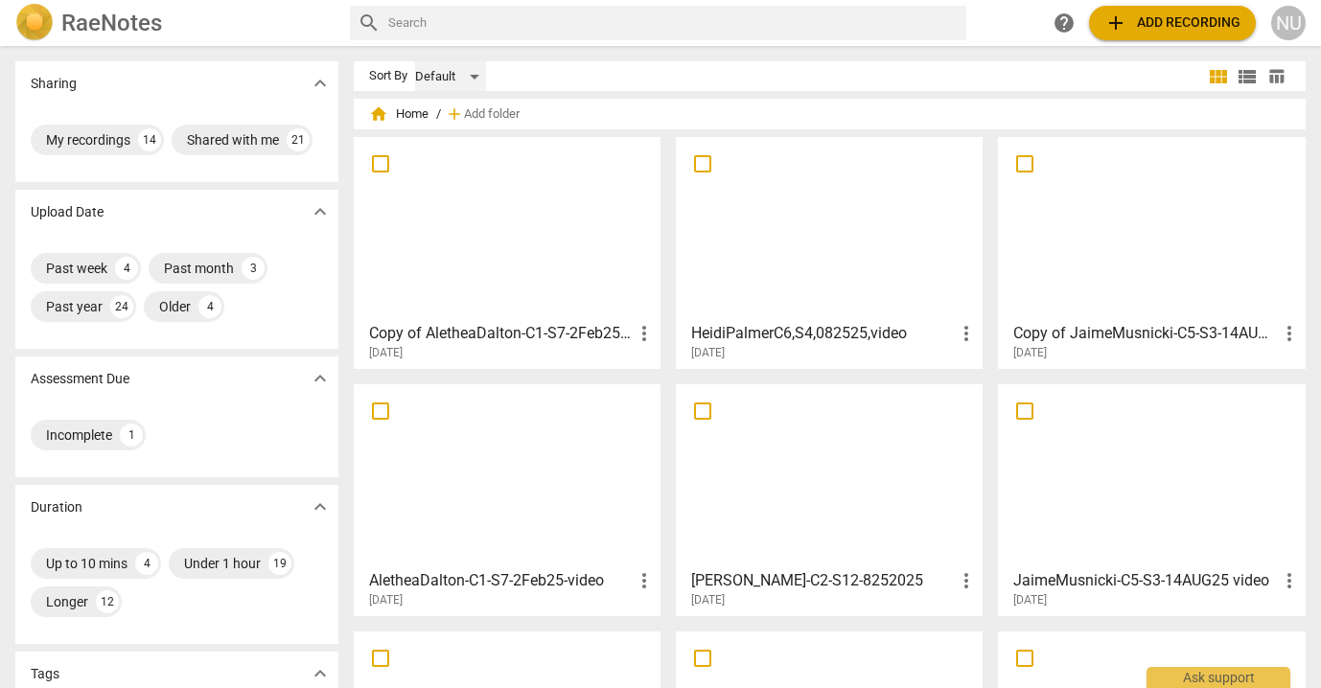
click at [478, 73] on div "Default" at bounding box center [450, 76] width 71 height 31
click at [656, 54] on div at bounding box center [660, 344] width 1321 height 688
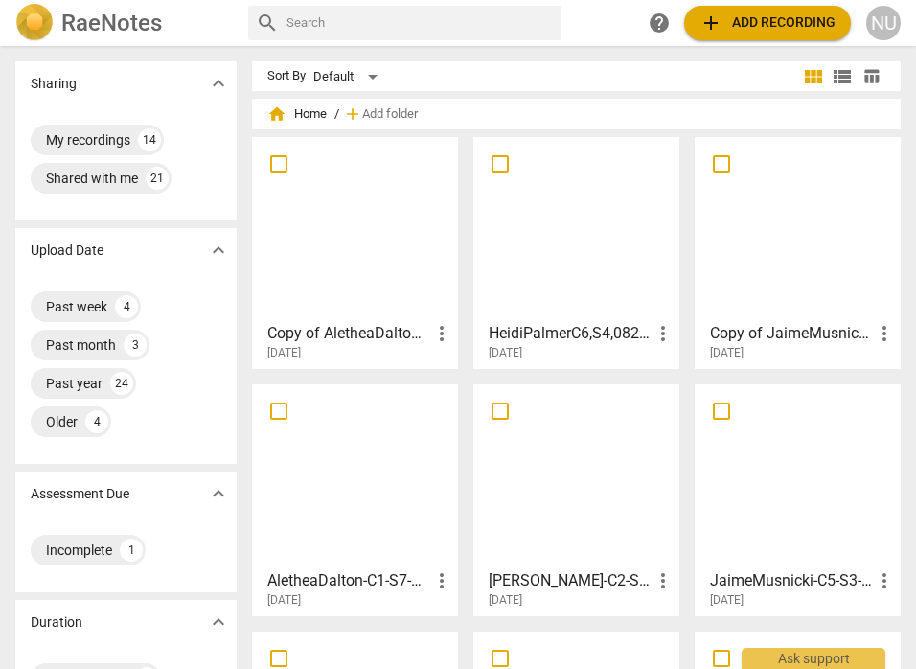
click at [304, 334] on h3 "Copy of AletheaDalton-C1-S7-2Feb25-video" at bounding box center [348, 333] width 163 height 23
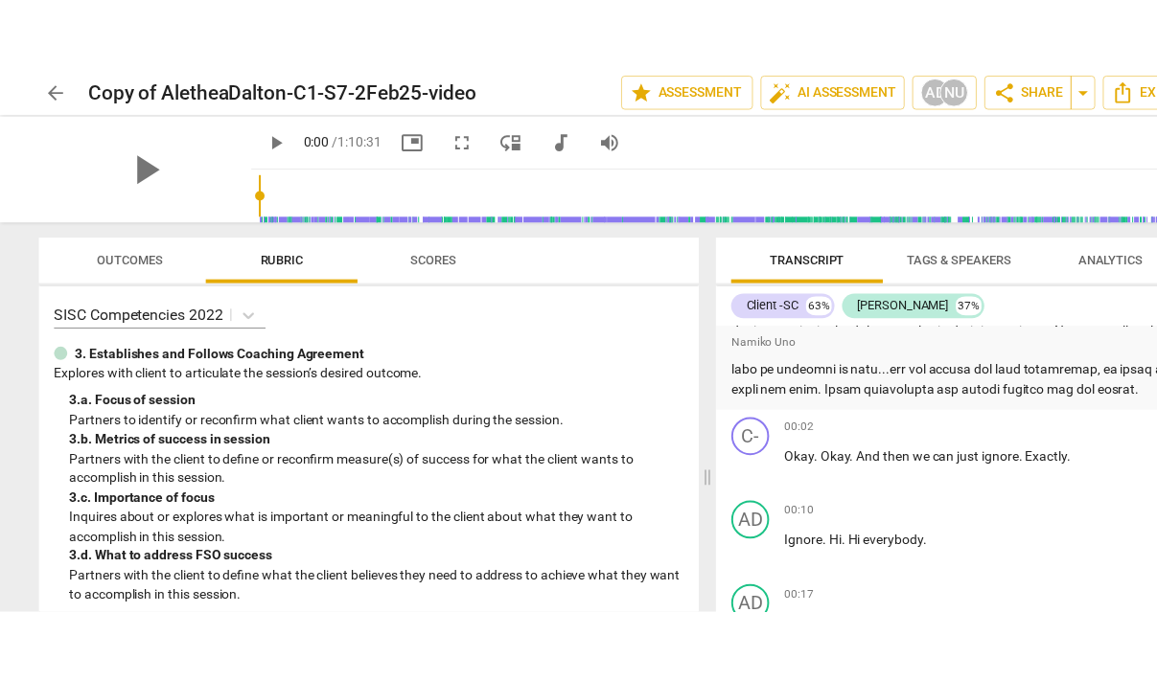
scroll to position [1466, 0]
